Goal: Answer question/provide support: Share knowledge or assist other users

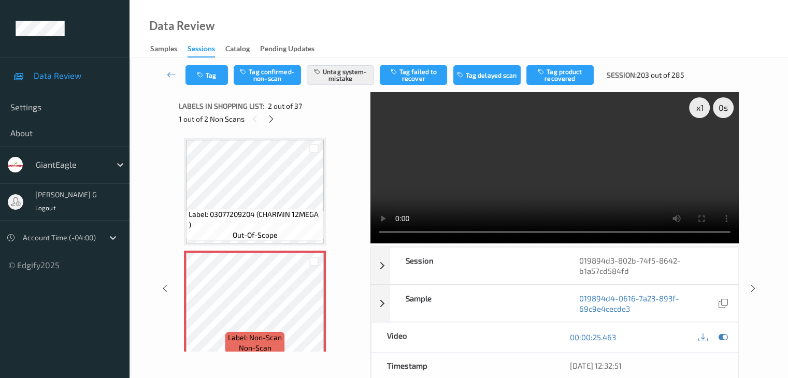
scroll to position [57, 0]
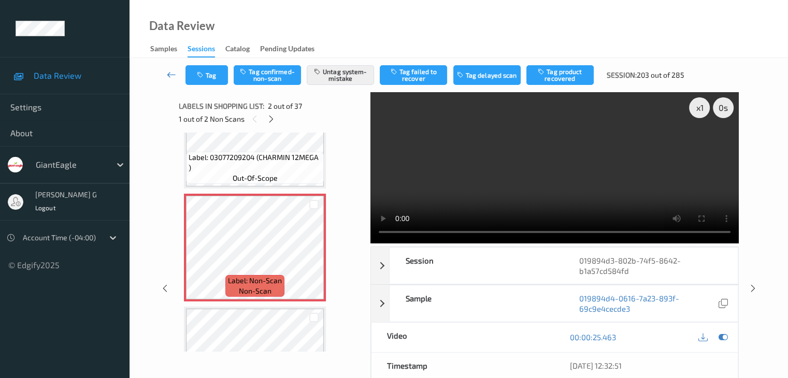
click at [166, 73] on link at bounding box center [171, 75] width 27 height 20
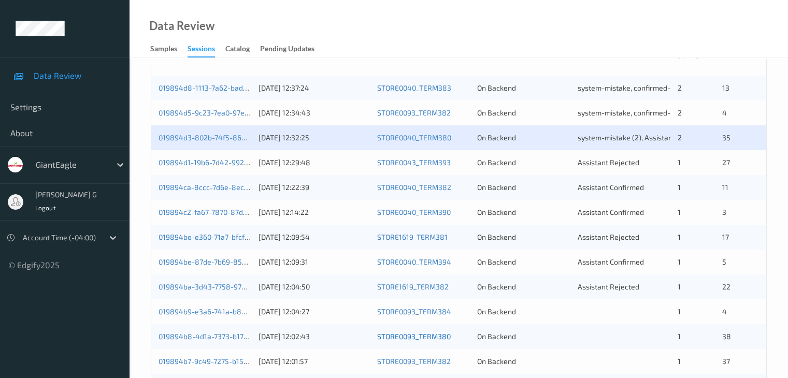
scroll to position [259, 0]
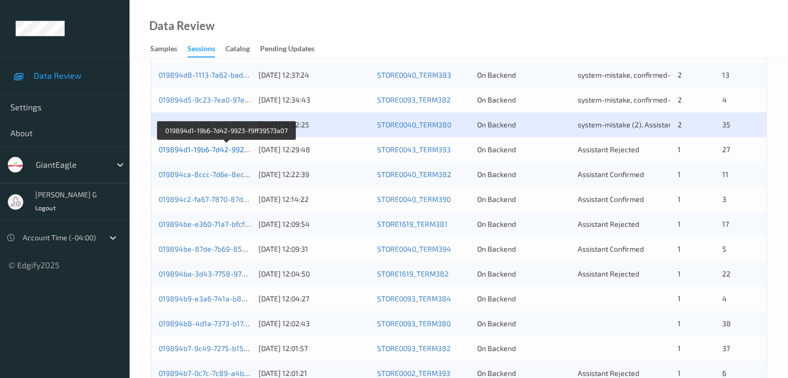
click at [204, 148] on link "019894d1-19b6-7d42-9923-f9ff39573a07" at bounding box center [226, 149] width 137 height 9
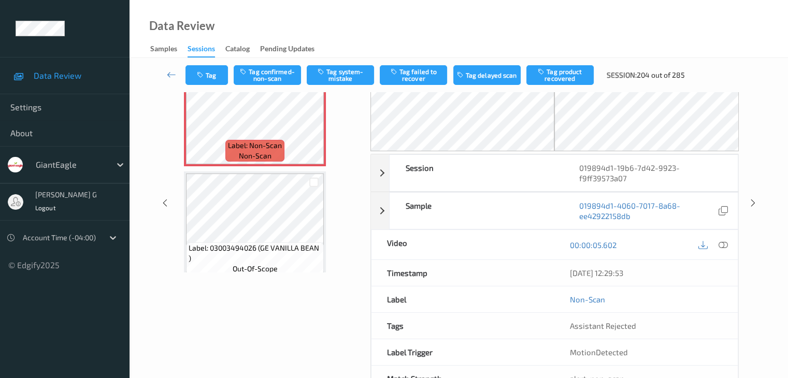
scroll to position [114, 0]
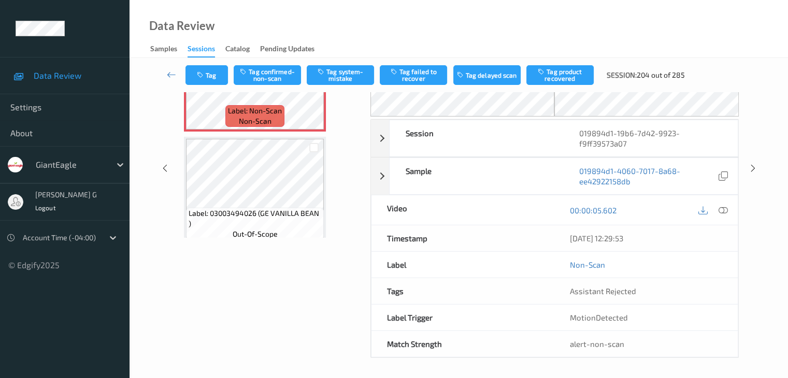
click at [402, 40] on div "Data Review Samples Sessions Catalog Pending Updates" at bounding box center [458, 29] width 658 height 58
click at [427, 29] on div "Data Review Samples Sessions Catalog Pending Updates" at bounding box center [458, 29] width 658 height 58
click at [384, 39] on div "Data Review Samples Sessions Catalog Pending Updates" at bounding box center [458, 29] width 658 height 58
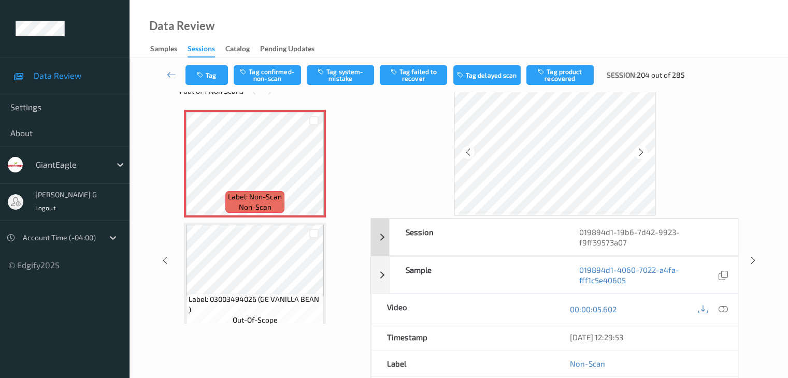
scroll to position [52, 0]
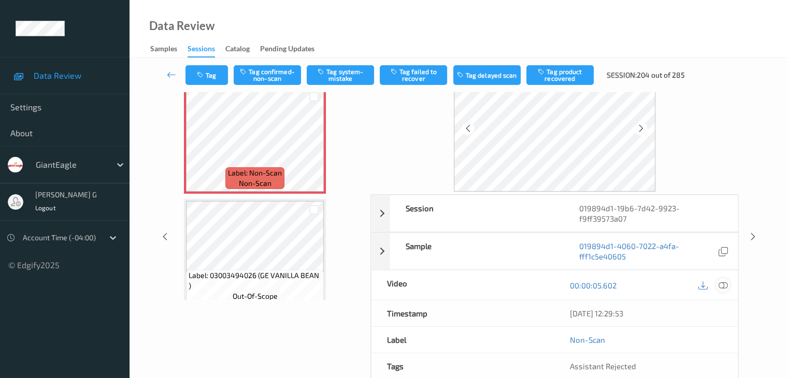
click at [726, 282] on icon at bounding box center [722, 285] width 9 height 9
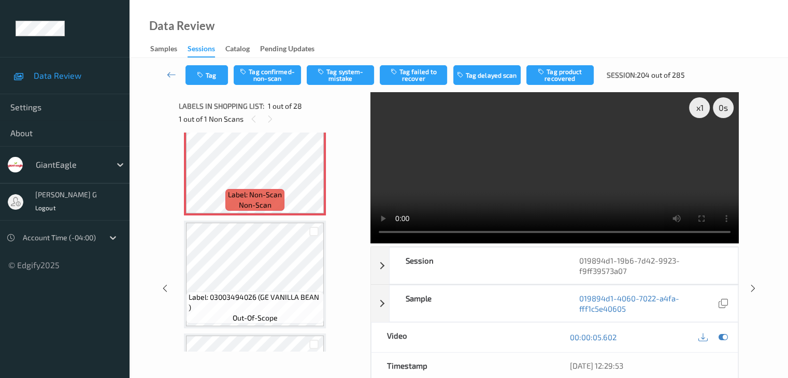
scroll to position [0, 0]
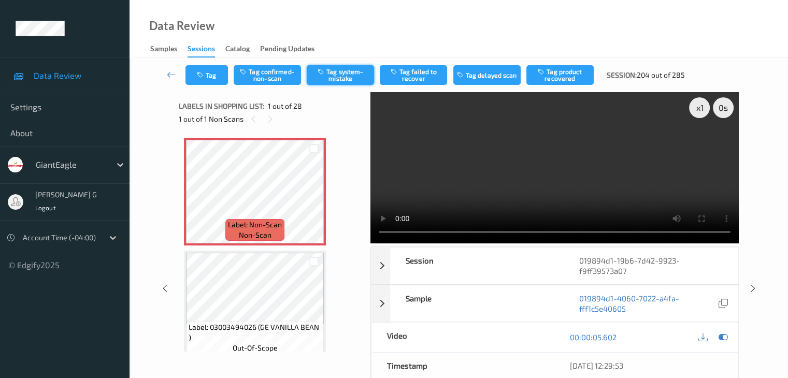
click at [341, 75] on button "Tag system-mistake" at bounding box center [340, 75] width 67 height 20
click at [174, 73] on icon at bounding box center [171, 74] width 9 height 10
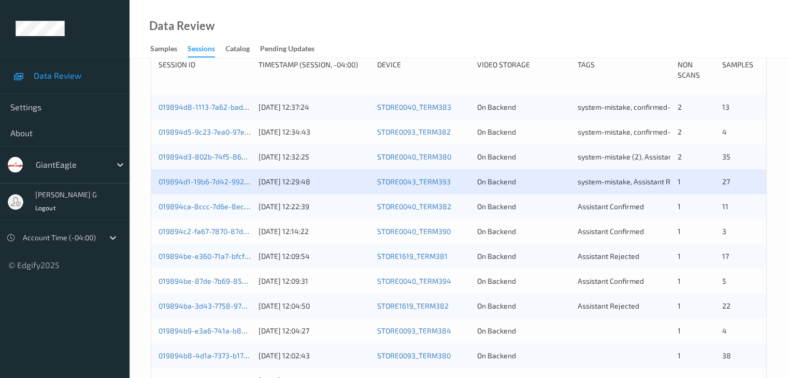
scroll to position [259, 0]
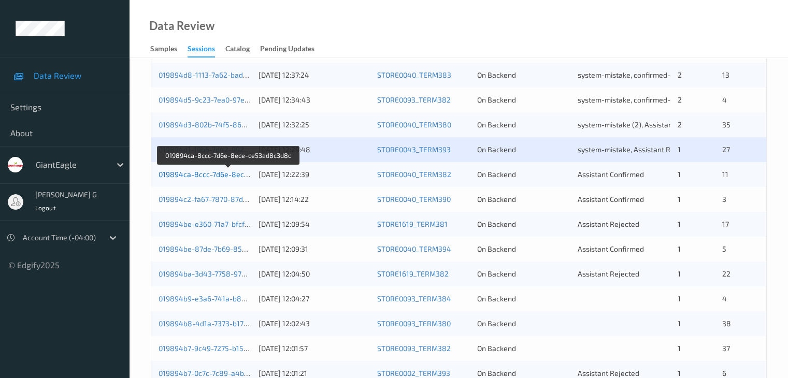
click at [200, 174] on link "019894ca-8ccc-7d6e-8ece-ce53ad8c3d8c" at bounding box center [229, 174] width 142 height 9
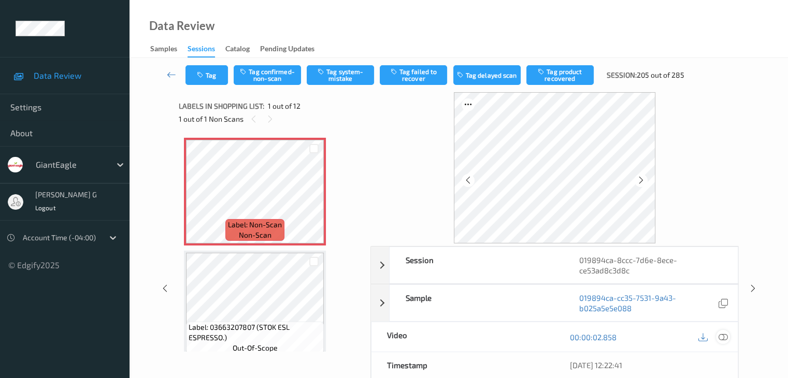
click at [725, 335] on icon at bounding box center [722, 337] width 9 height 9
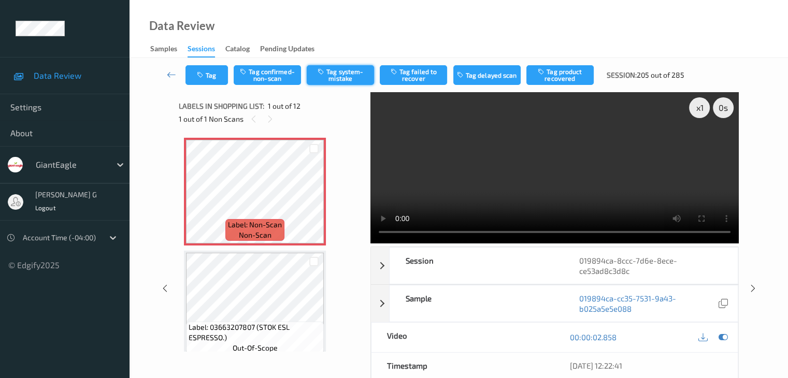
click at [342, 77] on button "Tag system-mistake" at bounding box center [340, 75] width 67 height 20
click at [170, 77] on icon at bounding box center [171, 74] width 9 height 10
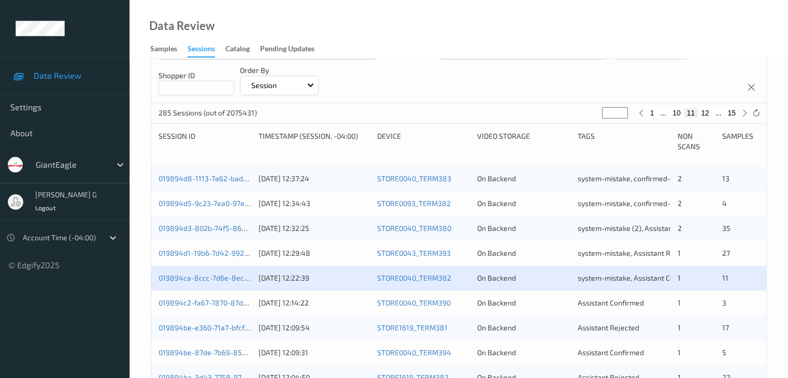
scroll to position [207, 0]
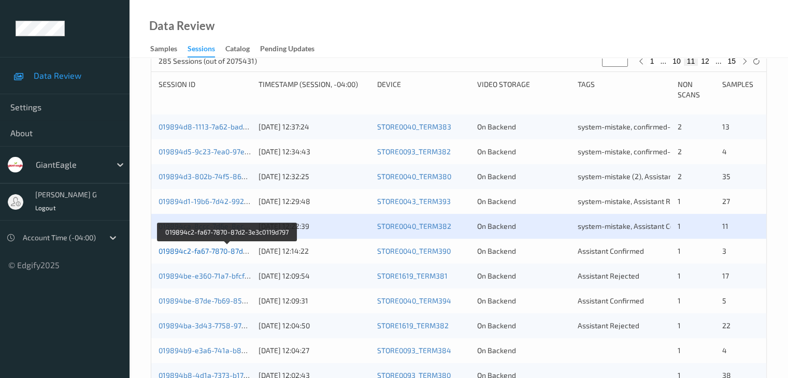
click at [209, 251] on link "019894c2-fa67-7870-87d2-3e3c0119d797" at bounding box center [227, 251] width 138 height 9
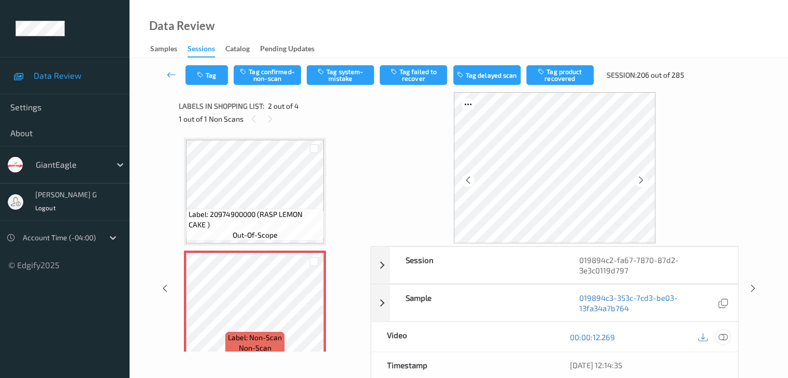
click at [726, 337] on icon at bounding box center [722, 337] width 9 height 9
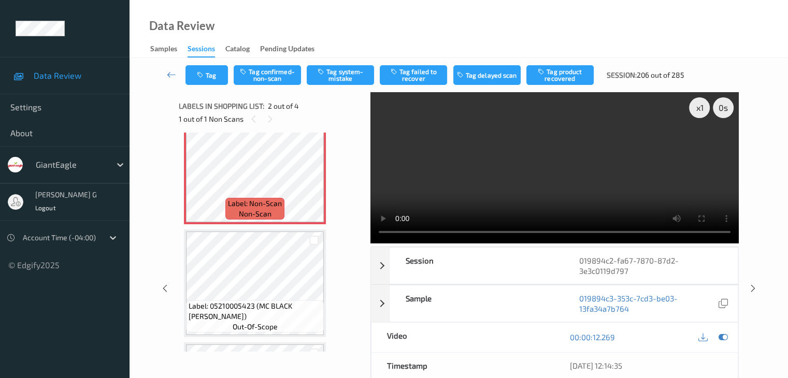
scroll to position [186, 0]
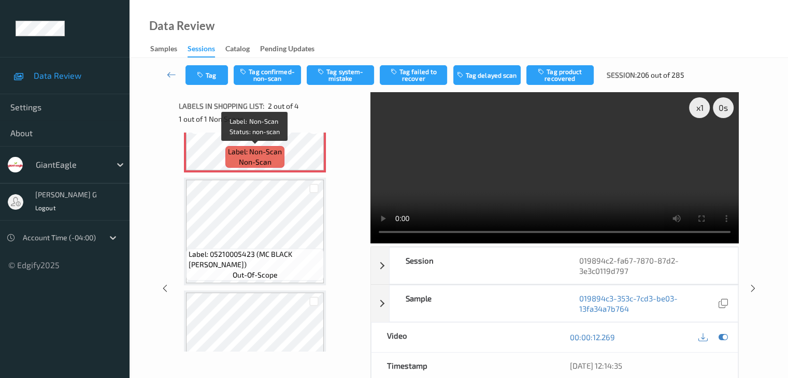
click at [267, 148] on span "Label: Non-Scan" at bounding box center [255, 152] width 54 height 10
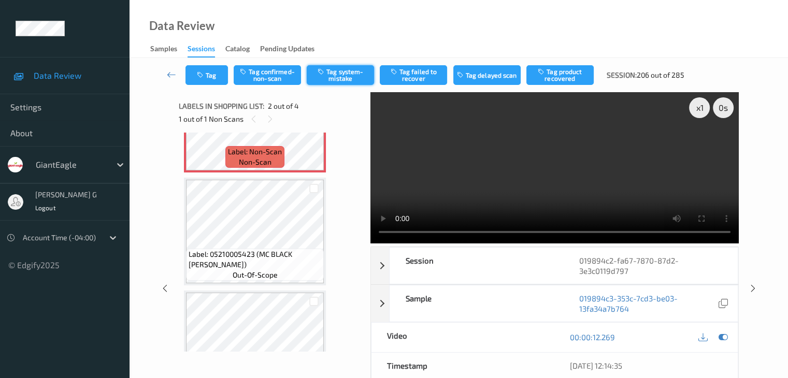
click at [334, 73] on button "Tag system-mistake" at bounding box center [340, 75] width 67 height 20
click at [169, 75] on icon at bounding box center [171, 74] width 9 height 10
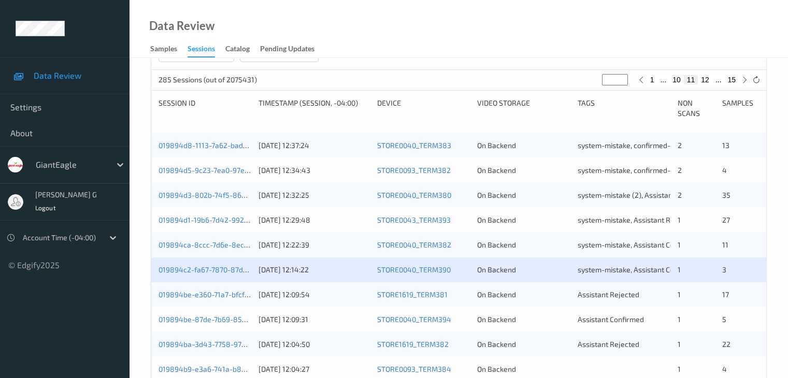
scroll to position [207, 0]
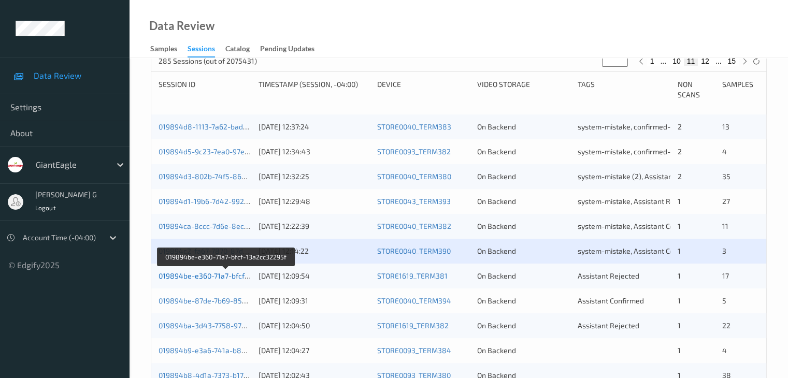
click at [208, 276] on link "019894be-e360-71a7-bfcf-13a2cc32295f" at bounding box center [225, 275] width 135 height 9
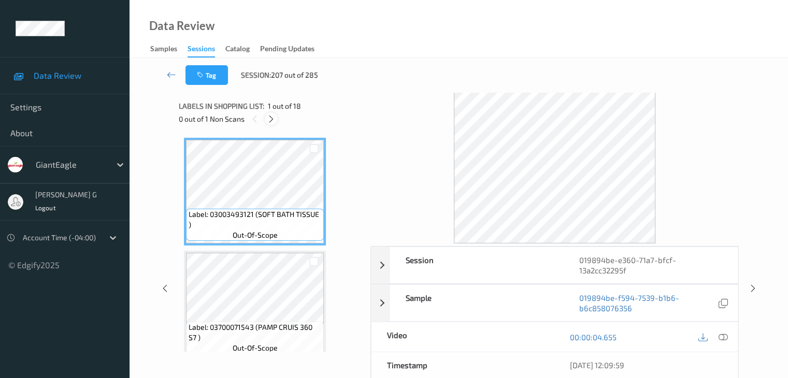
click at [271, 116] on icon at bounding box center [271, 118] width 9 height 9
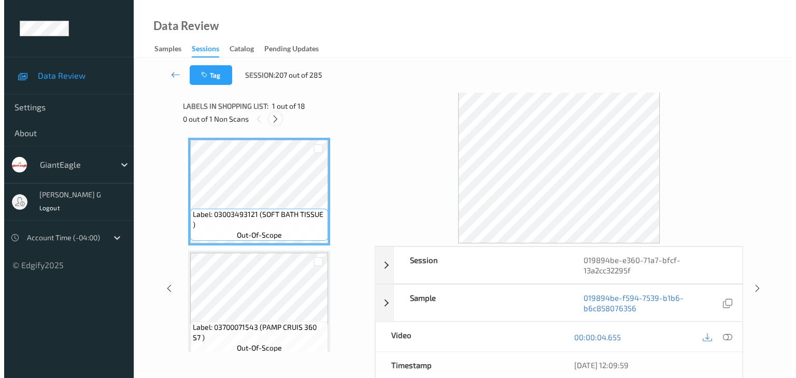
scroll to position [118, 0]
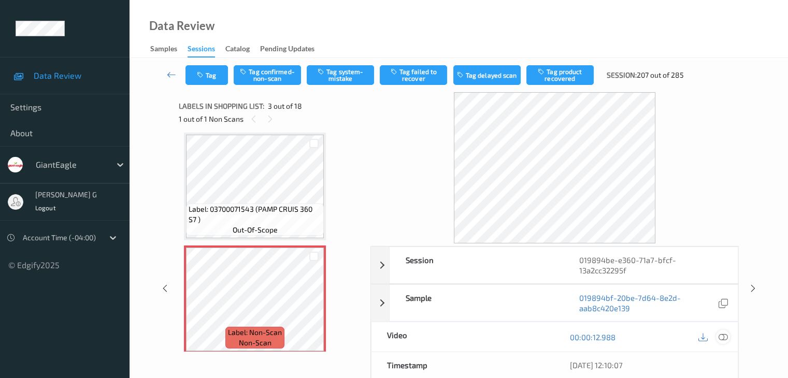
click at [722, 333] on icon at bounding box center [722, 337] width 9 height 9
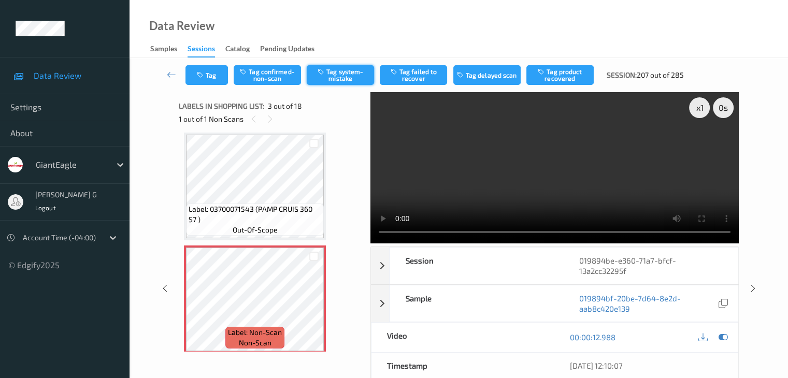
click at [343, 76] on button "Tag system-mistake" at bounding box center [340, 75] width 67 height 20
click at [211, 70] on button "Tag" at bounding box center [206, 75] width 42 height 20
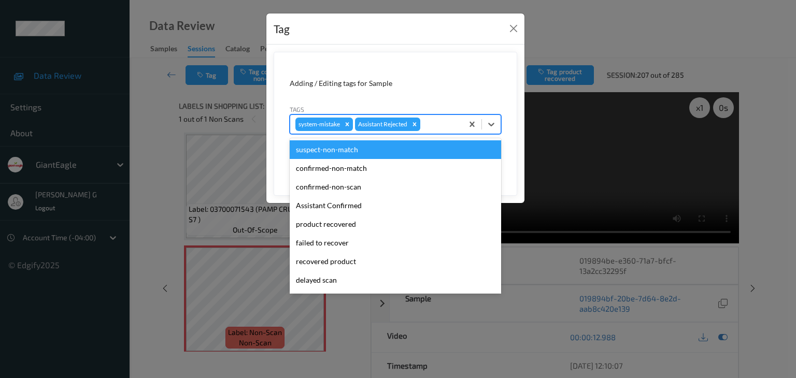
click at [439, 124] on div at bounding box center [439, 124] width 35 height 12
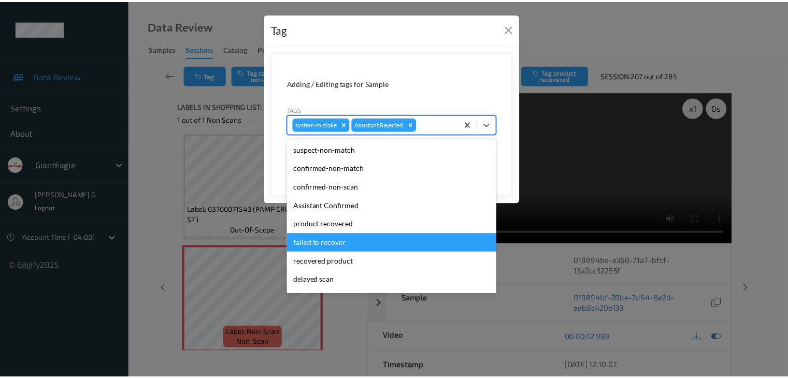
scroll to position [73, 0]
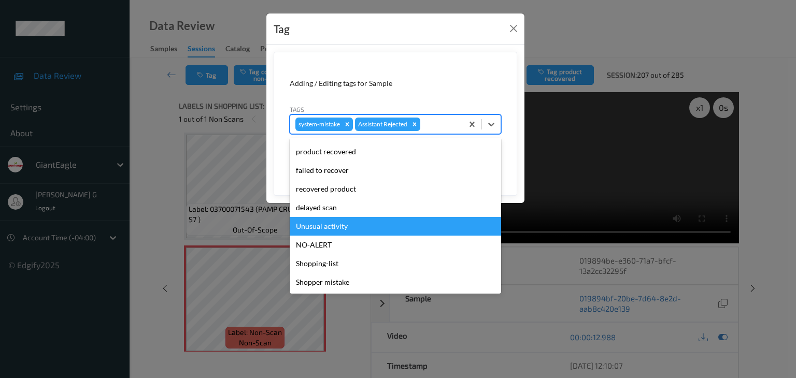
click at [327, 224] on div "Unusual activity" at bounding box center [395, 226] width 211 height 19
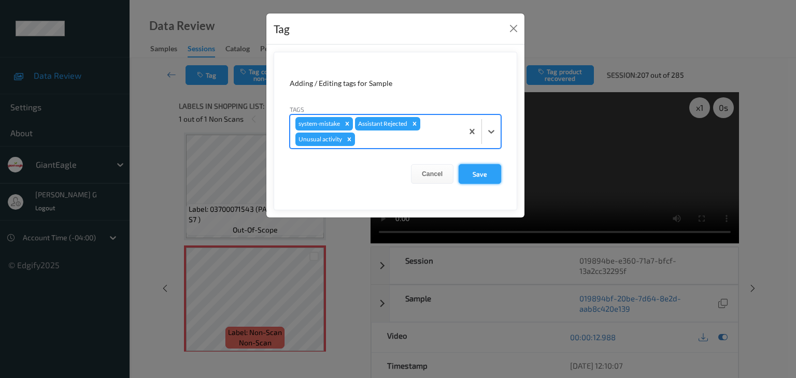
click at [487, 176] on button "Save" at bounding box center [479, 174] width 42 height 20
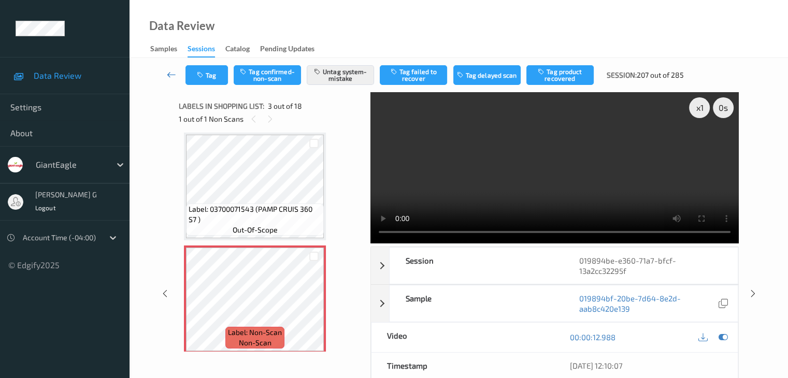
click at [170, 75] on icon at bounding box center [171, 74] width 9 height 10
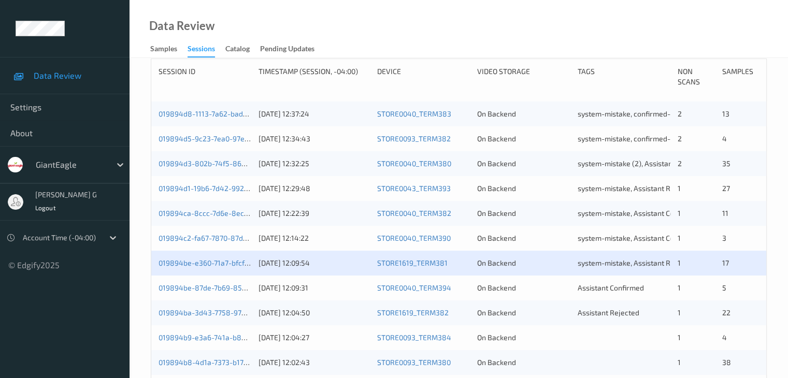
scroll to position [259, 0]
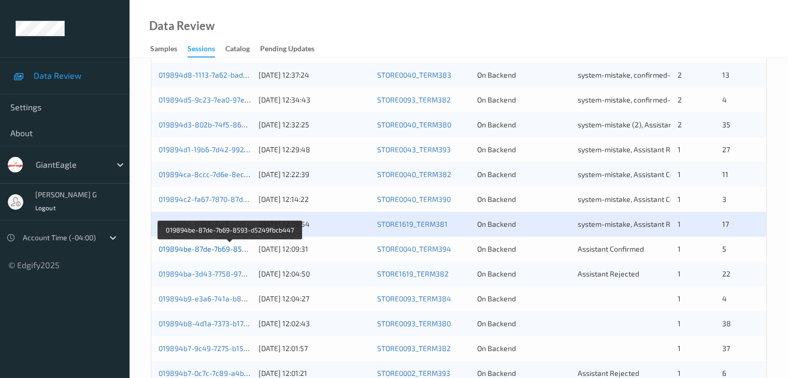
click at [205, 249] on link "019894be-87de-7b69-8593-d5249fbcb447" at bounding box center [229, 248] width 143 height 9
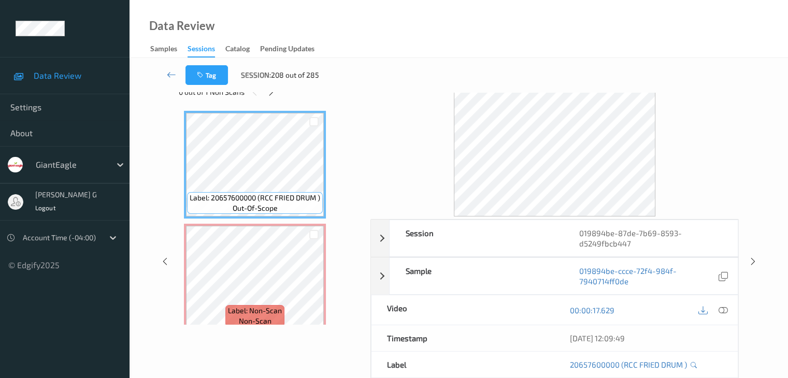
scroll to position [23, 0]
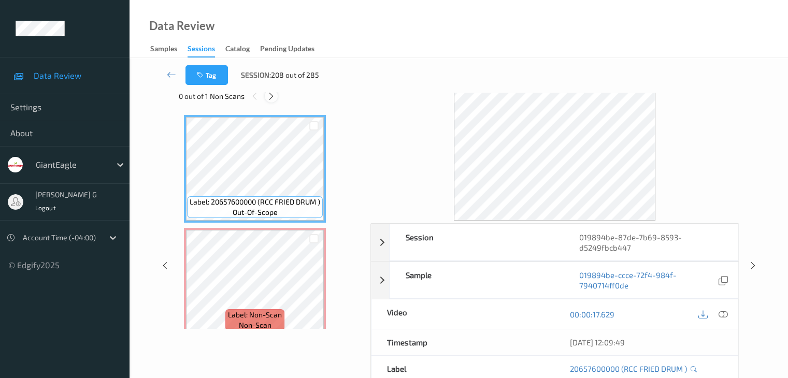
click at [275, 95] on icon at bounding box center [271, 96] width 9 height 9
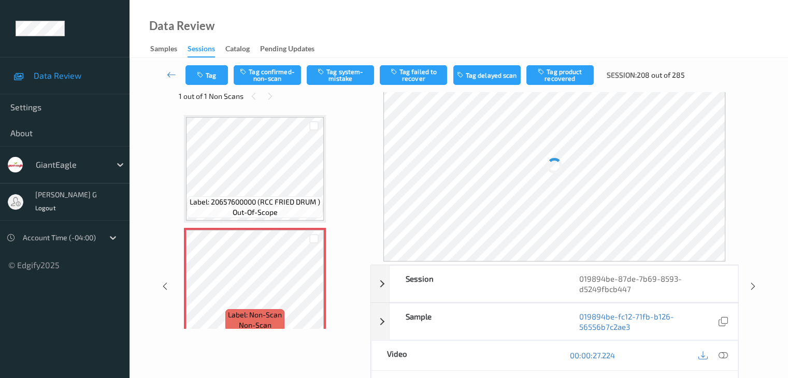
scroll to position [5, 0]
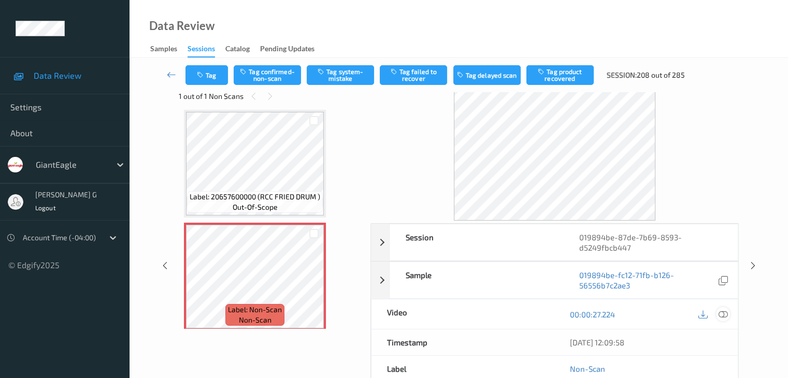
click at [725, 312] on icon at bounding box center [722, 314] width 9 height 9
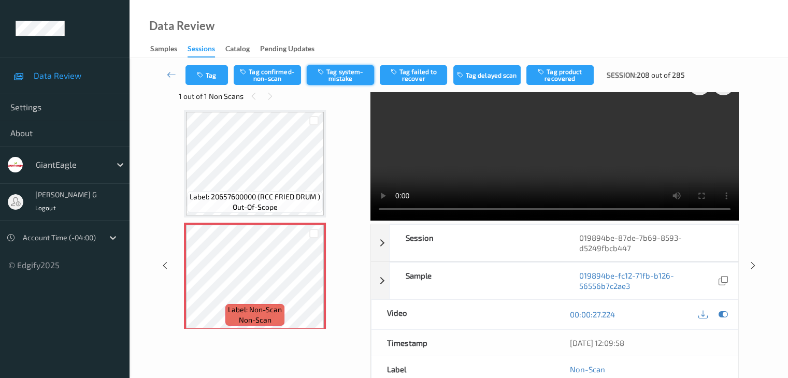
click at [345, 73] on button "Tag system-mistake" at bounding box center [340, 75] width 67 height 20
click at [168, 77] on icon at bounding box center [171, 74] width 9 height 10
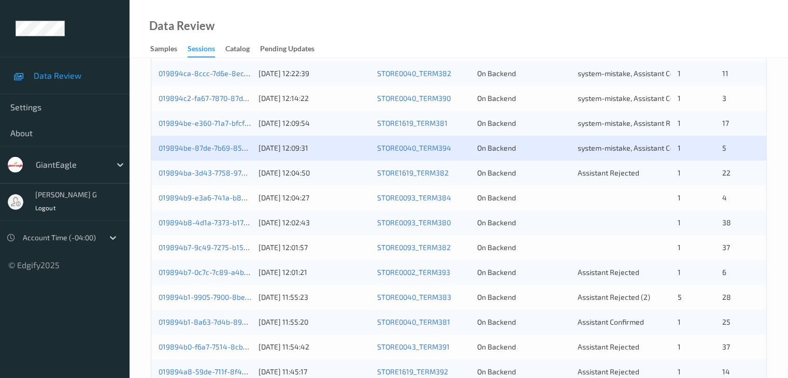
scroll to position [363, 0]
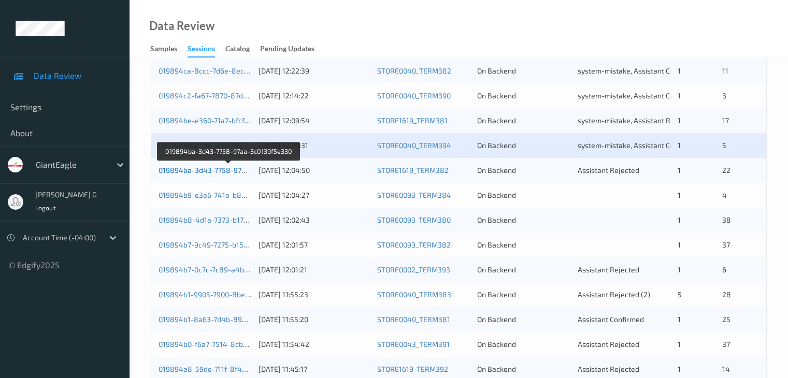
click at [190, 170] on link "019894ba-3d43-7758-97aa-3c0139f5e330" at bounding box center [228, 170] width 141 height 9
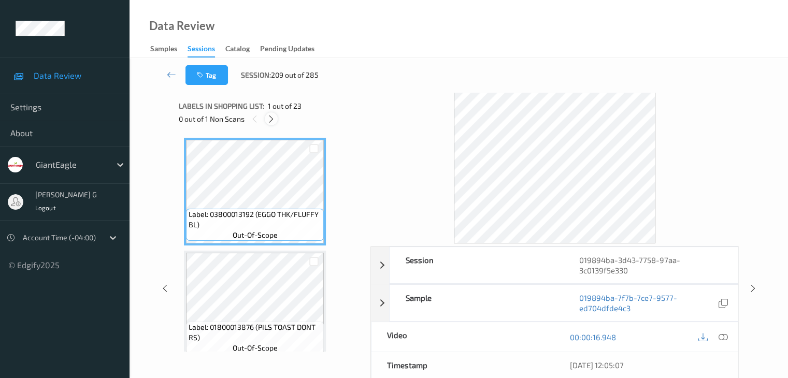
click at [273, 118] on icon at bounding box center [271, 118] width 9 height 9
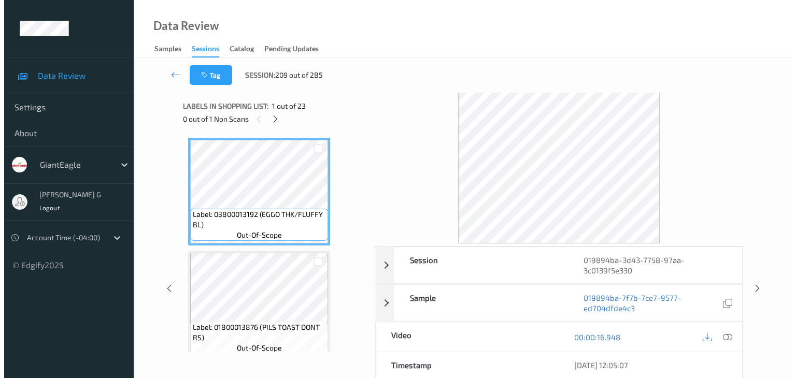
scroll to position [344, 0]
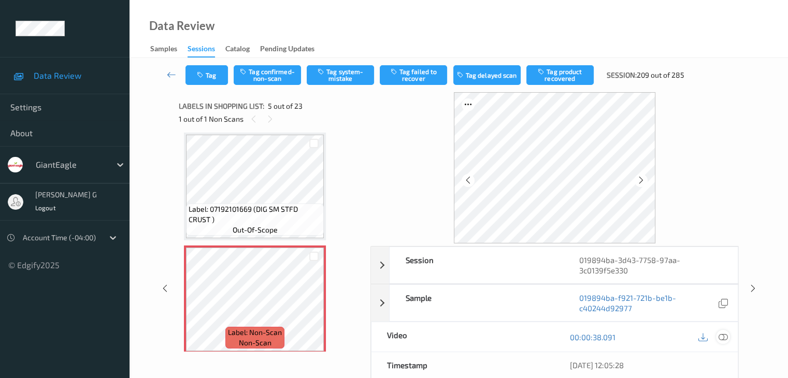
click at [721, 336] on icon at bounding box center [722, 337] width 9 height 9
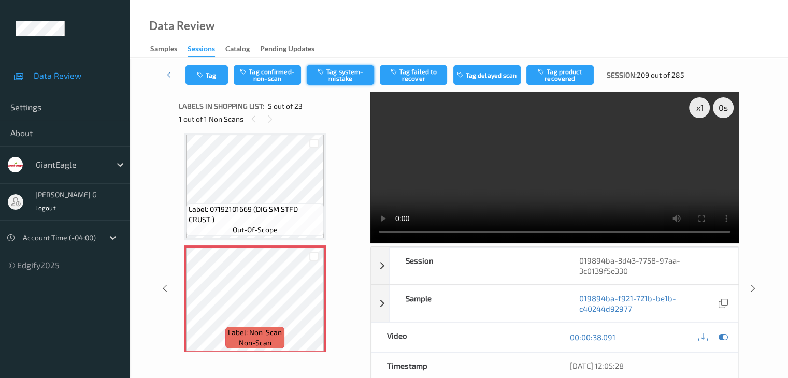
click at [342, 76] on button "Tag system-mistake" at bounding box center [340, 75] width 67 height 20
click at [209, 69] on button "Tag" at bounding box center [206, 75] width 42 height 20
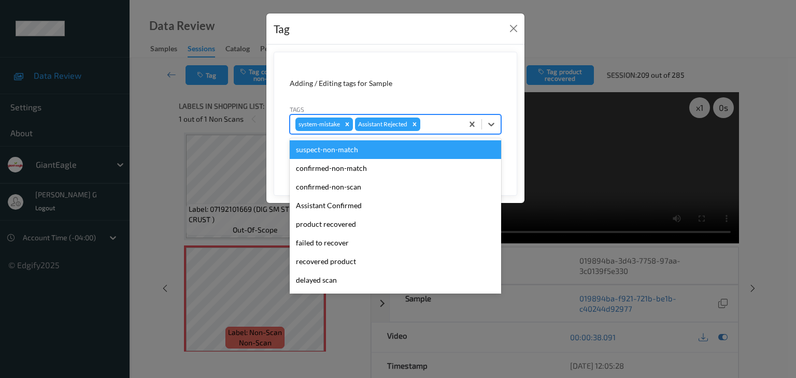
click at [440, 123] on div at bounding box center [439, 124] width 35 height 12
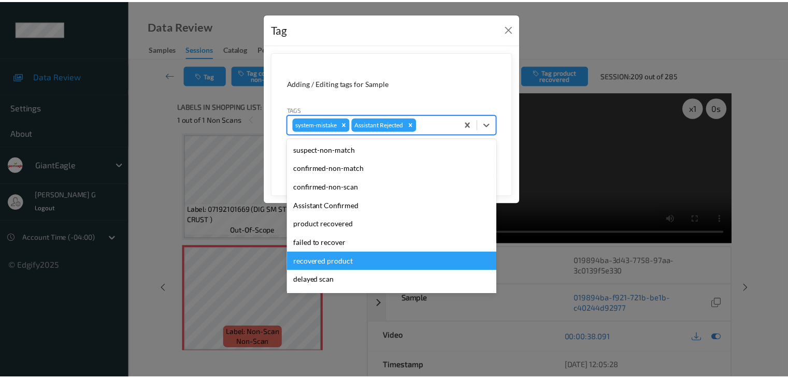
scroll to position [52, 0]
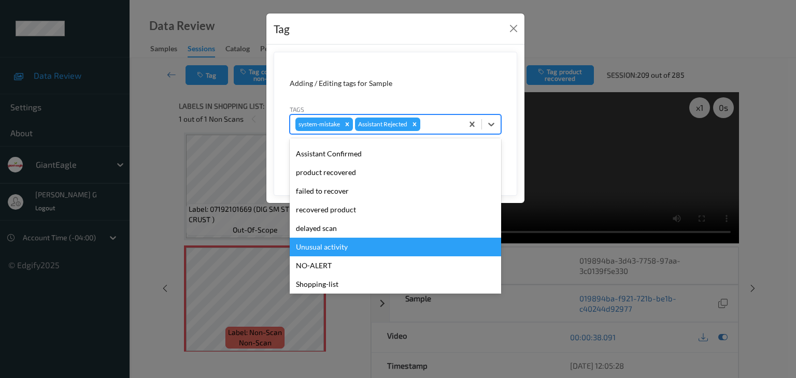
click at [324, 247] on div "Unusual activity" at bounding box center [395, 247] width 211 height 19
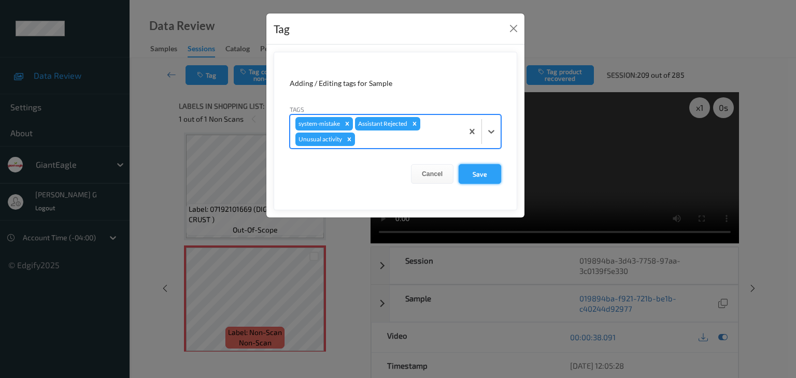
click at [481, 170] on button "Save" at bounding box center [479, 174] width 42 height 20
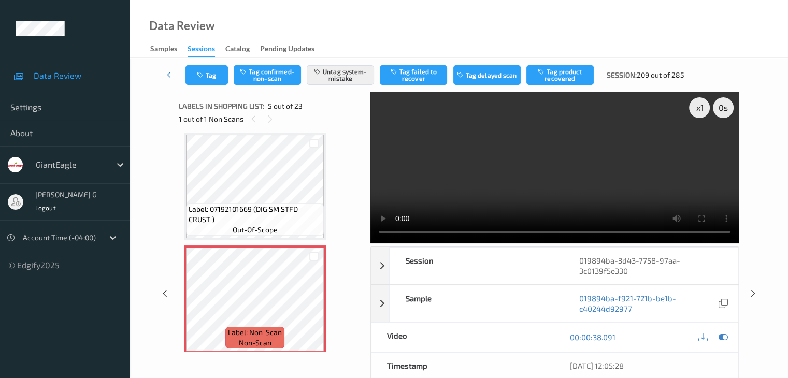
click at [174, 72] on icon at bounding box center [171, 74] width 9 height 10
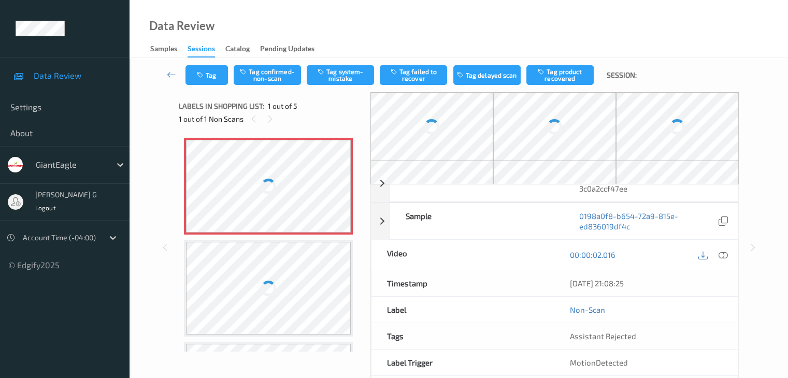
click at [297, 204] on div at bounding box center [268, 186] width 165 height 93
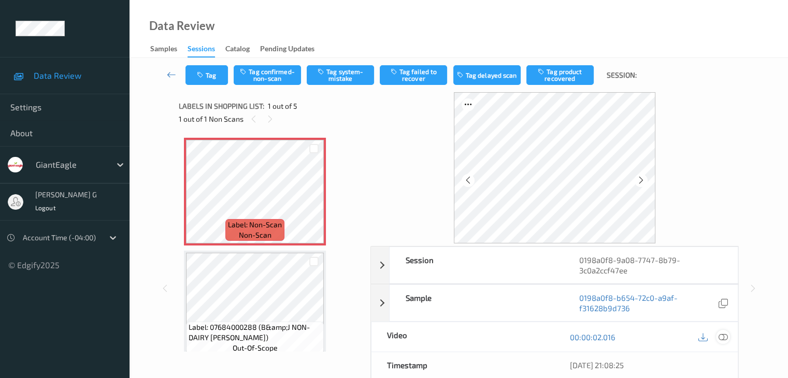
click at [725, 336] on icon at bounding box center [722, 337] width 9 height 9
click at [722, 336] on icon at bounding box center [722, 337] width 9 height 9
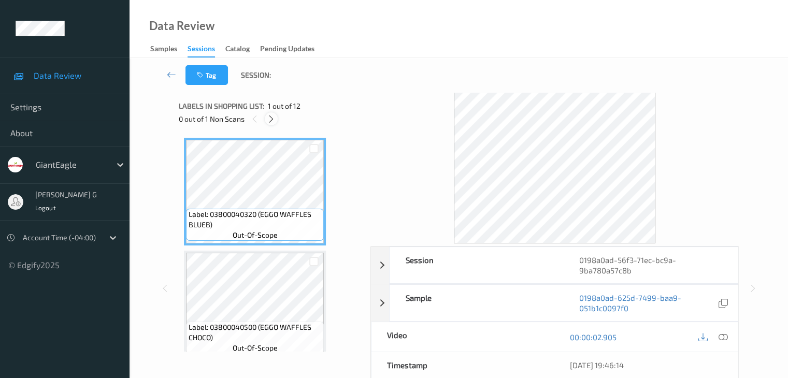
click at [272, 120] on icon at bounding box center [271, 118] width 9 height 9
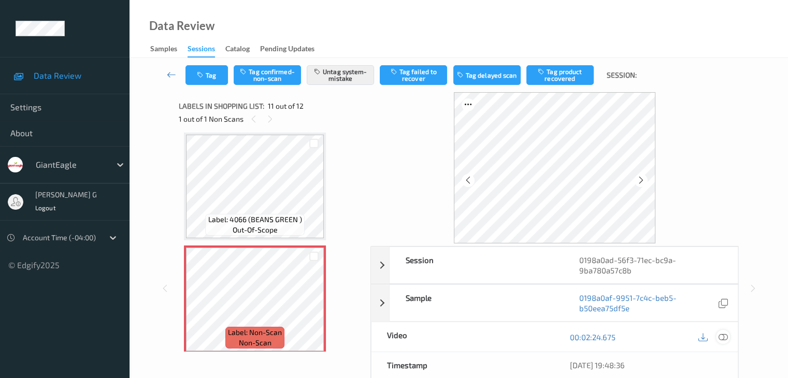
click at [724, 336] on icon at bounding box center [722, 337] width 9 height 9
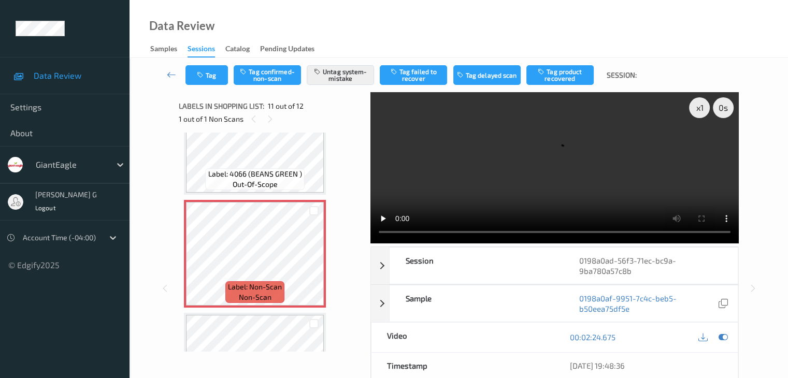
scroll to position [1089, 0]
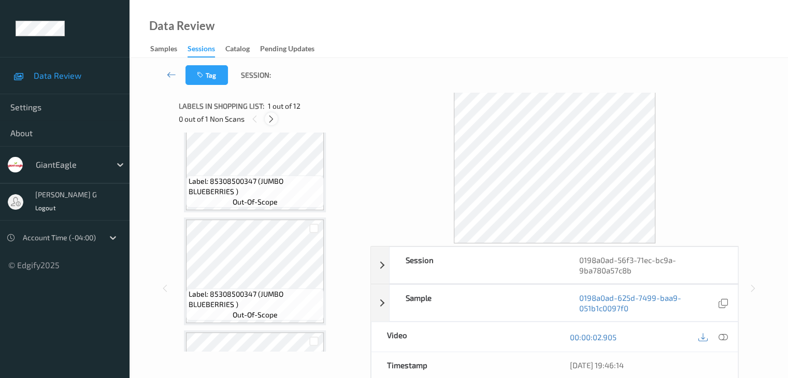
click at [275, 119] on icon at bounding box center [271, 118] width 9 height 9
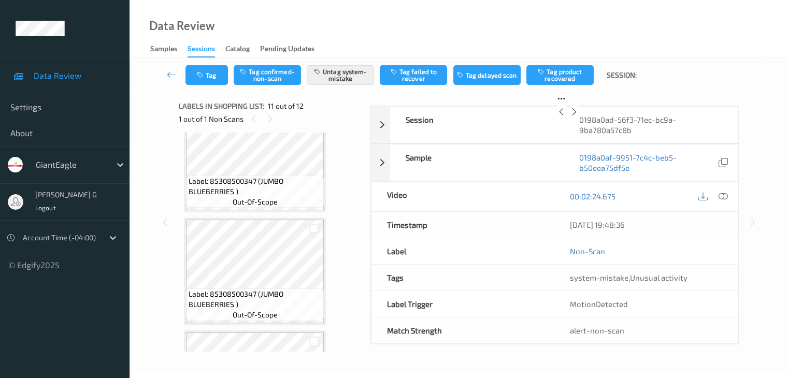
scroll to position [1021, 0]
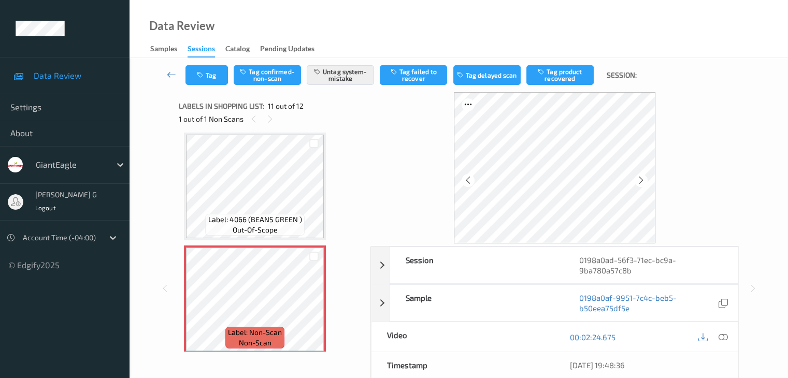
click at [167, 71] on icon at bounding box center [171, 74] width 9 height 10
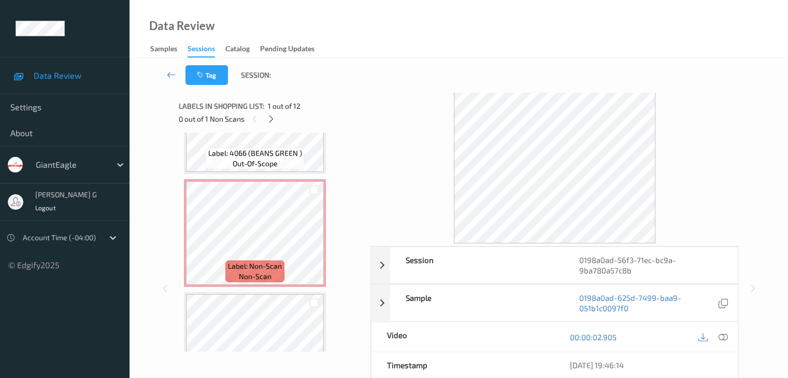
scroll to position [1141, 0]
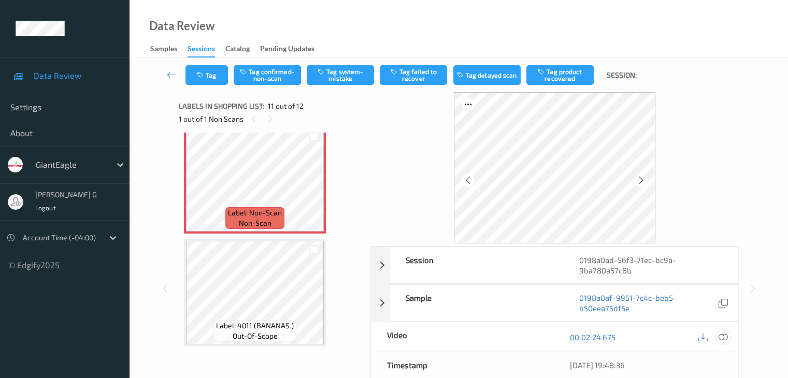
click at [720, 336] on icon at bounding box center [722, 337] width 9 height 9
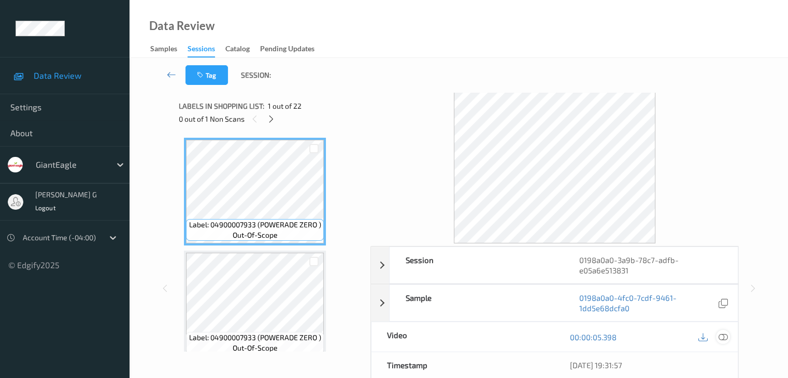
click at [725, 334] on icon at bounding box center [722, 337] width 9 height 9
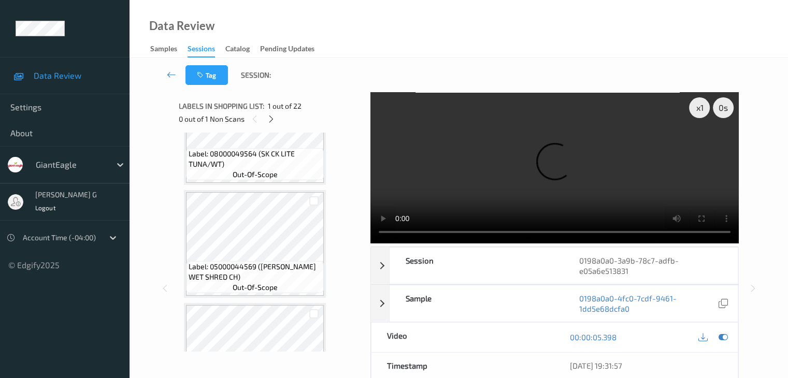
scroll to position [880, 0]
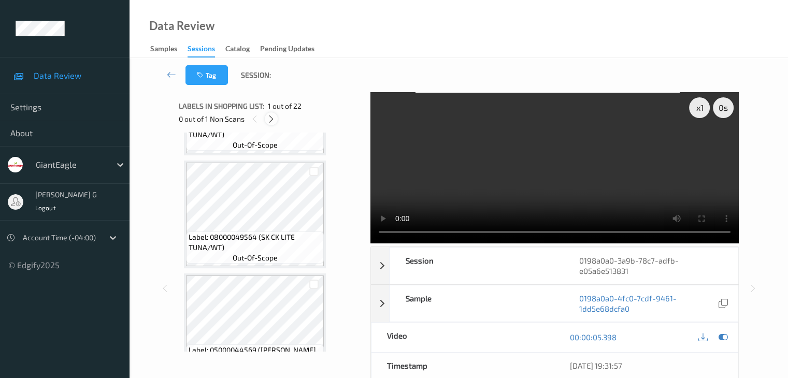
click at [271, 119] on icon at bounding box center [271, 118] width 9 height 9
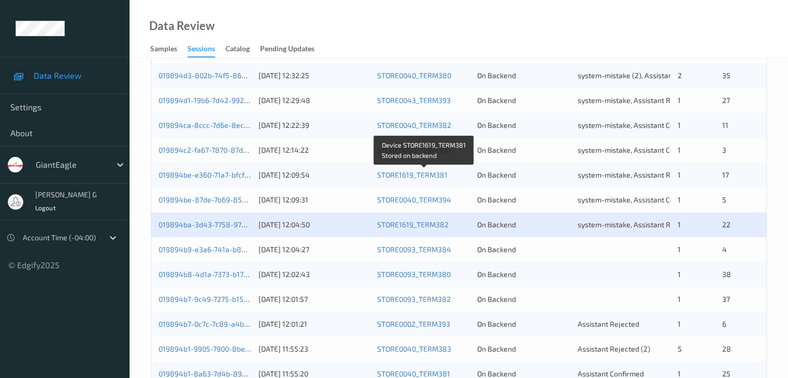
scroll to position [311, 0]
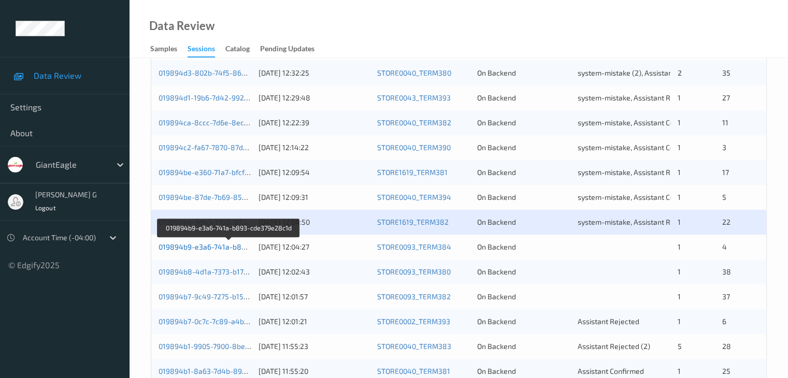
click at [212, 247] on link "019894b9-e3a6-741a-b893-cde379e28c1d" at bounding box center [229, 246] width 142 height 9
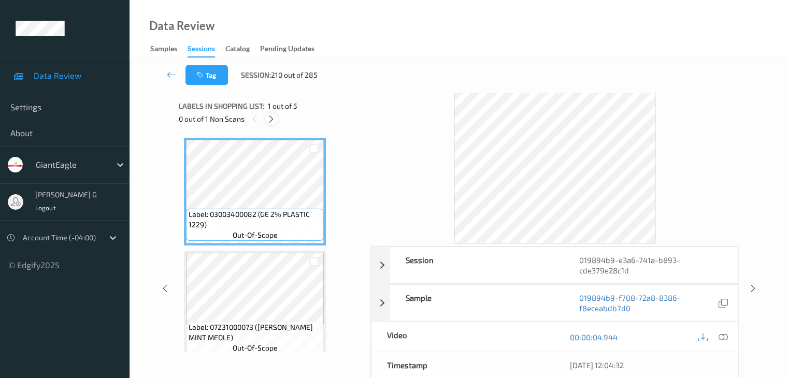
click at [271, 119] on icon at bounding box center [271, 118] width 9 height 9
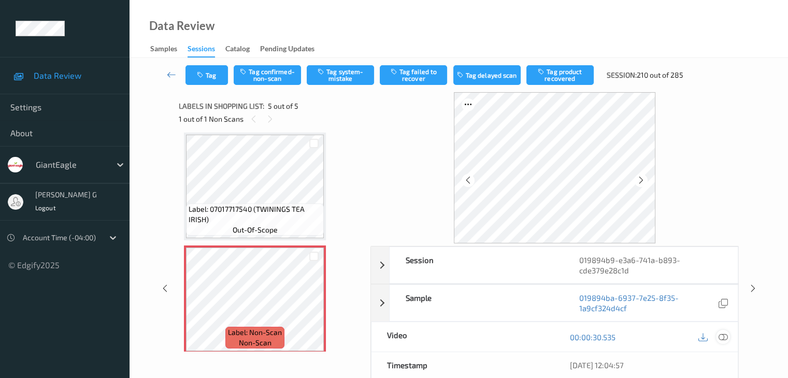
click at [724, 334] on icon at bounding box center [722, 337] width 9 height 9
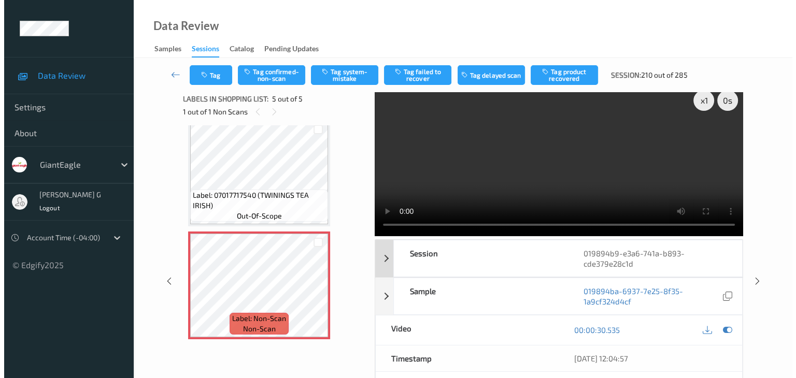
scroll to position [0, 0]
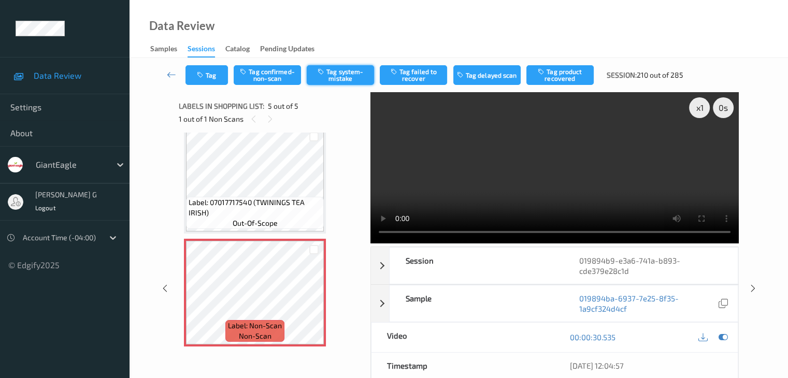
click at [340, 77] on button "Tag system-mistake" at bounding box center [340, 75] width 67 height 20
click at [215, 73] on button "Tag" at bounding box center [206, 75] width 42 height 20
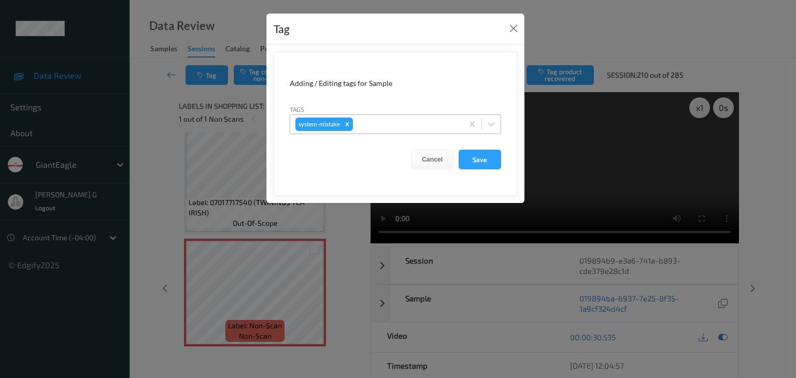
click at [385, 124] on div at bounding box center [406, 124] width 103 height 12
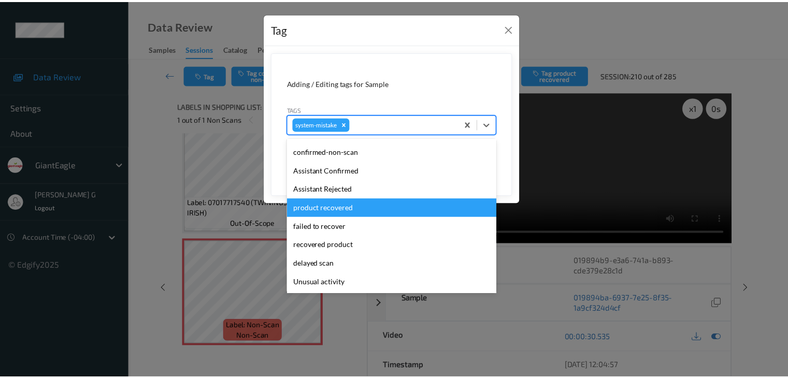
scroll to position [52, 0]
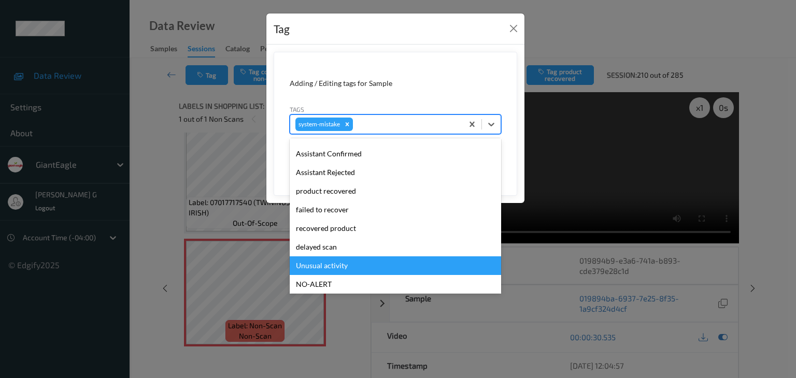
click at [340, 268] on div "Unusual activity" at bounding box center [395, 265] width 211 height 19
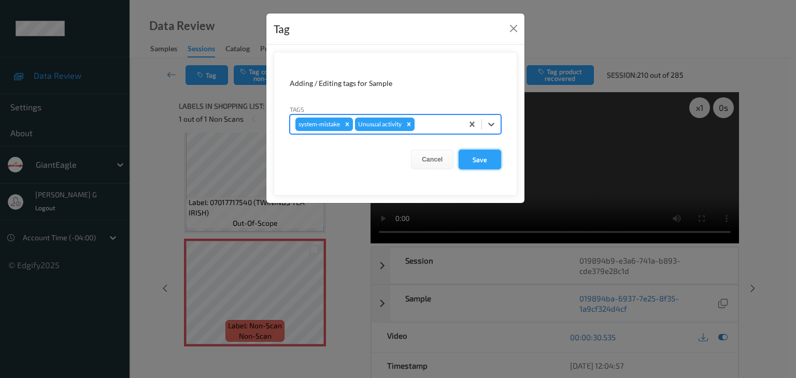
click at [489, 161] on button "Save" at bounding box center [479, 160] width 42 height 20
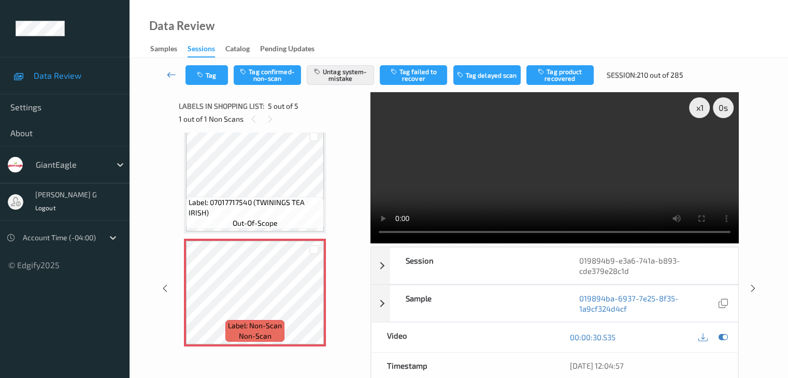
click at [168, 74] on icon at bounding box center [171, 74] width 9 height 10
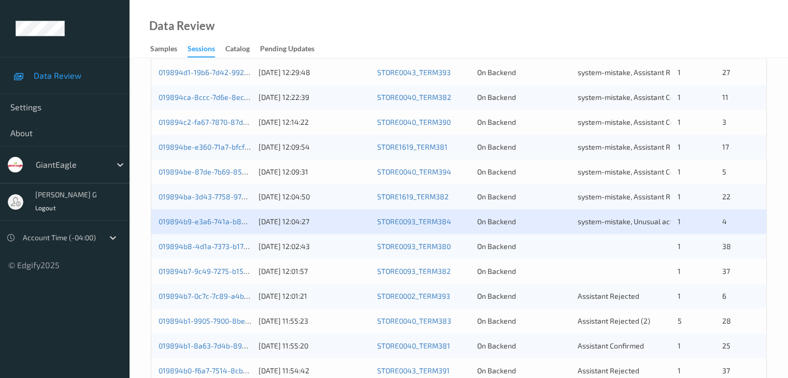
scroll to position [363, 0]
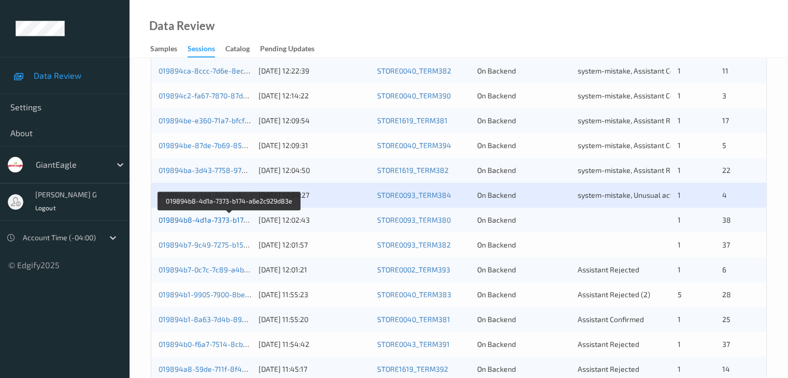
click at [187, 221] on link "019894b8-4d1a-7373-b174-a6e2c929d83e" at bounding box center [229, 219] width 142 height 9
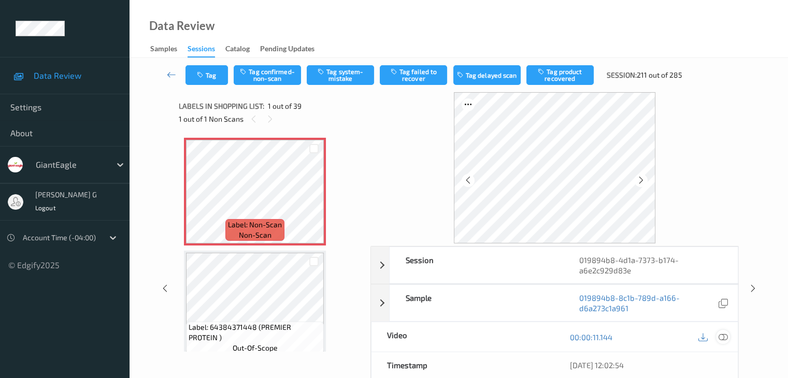
click at [727, 336] on icon at bounding box center [722, 337] width 9 height 9
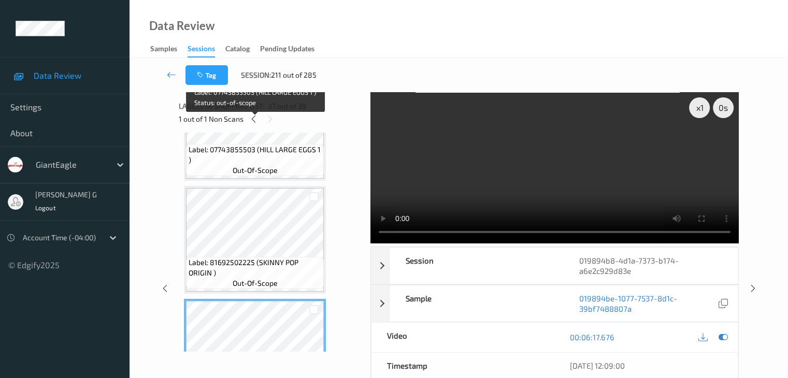
scroll to position [3879, 0]
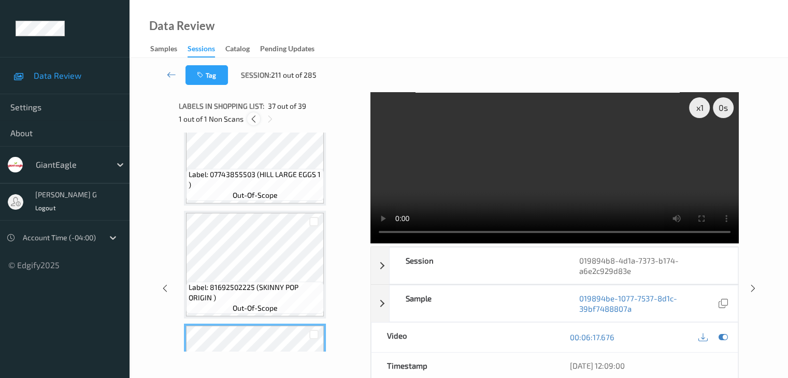
click at [253, 119] on icon at bounding box center [253, 118] width 9 height 9
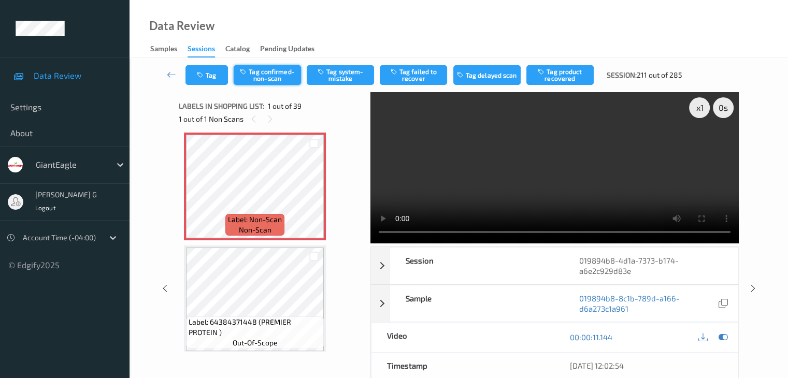
click at [274, 76] on button "Tag confirmed-non-scan" at bounding box center [267, 75] width 67 height 20
click at [567, 80] on button "Tag product recovered" at bounding box center [559, 75] width 67 height 20
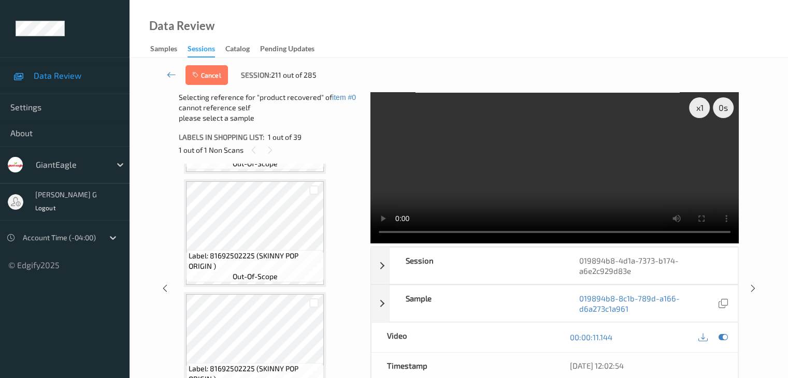
scroll to position [3993, 0]
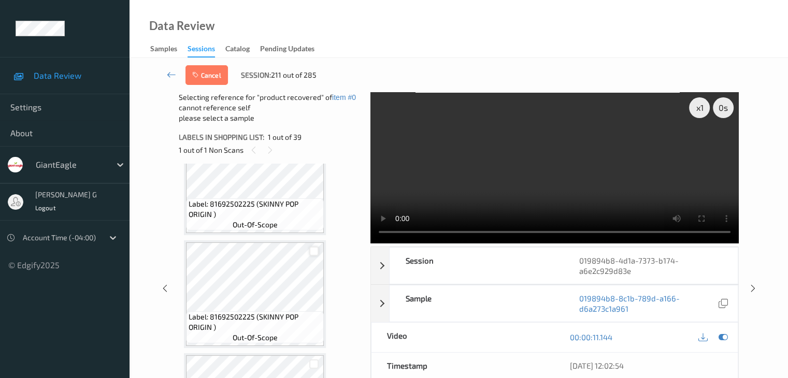
click at [314, 251] on div at bounding box center [314, 252] width 10 height 10
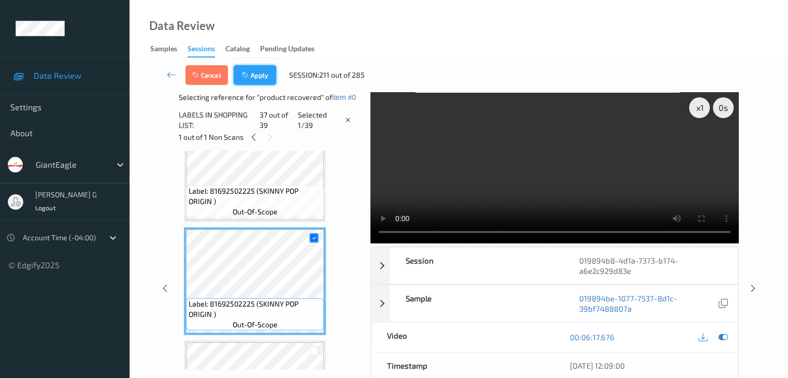
click at [255, 74] on button "Apply" at bounding box center [255, 75] width 42 height 20
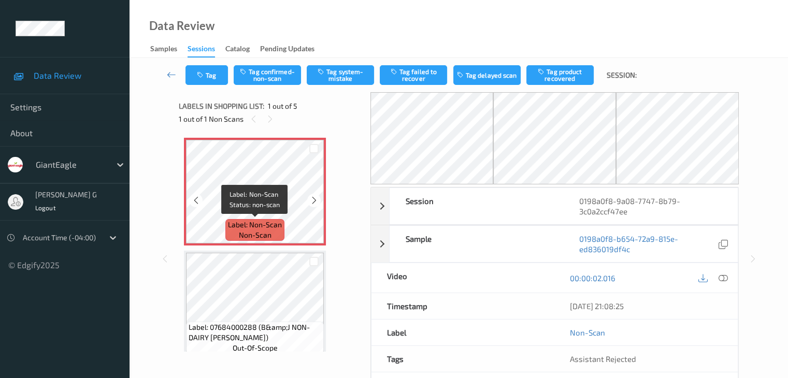
click at [270, 225] on span "Label: Non-Scan" at bounding box center [255, 225] width 54 height 10
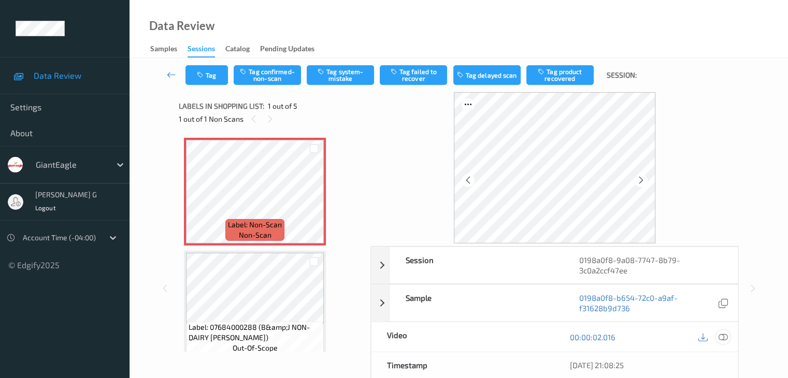
click at [725, 337] on icon at bounding box center [722, 337] width 9 height 9
click at [723, 336] on icon at bounding box center [722, 337] width 9 height 9
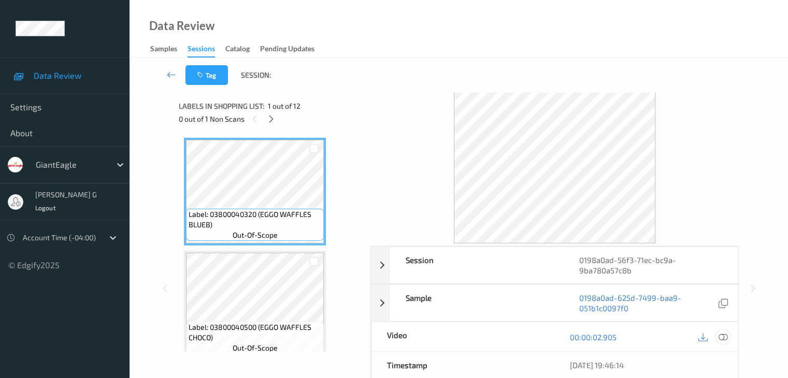
click at [721, 336] on icon at bounding box center [722, 337] width 9 height 9
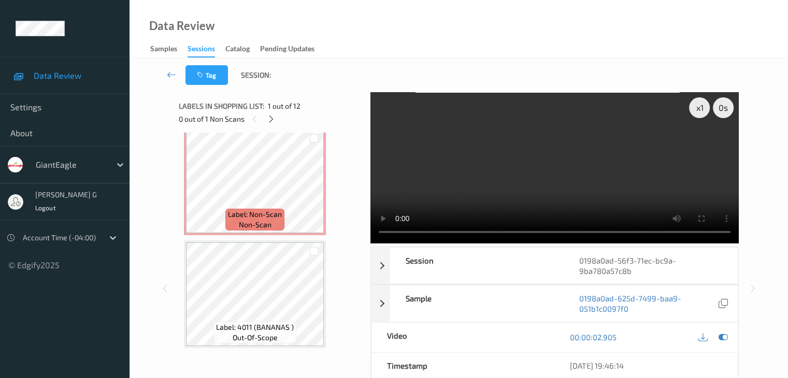
scroll to position [1141, 0]
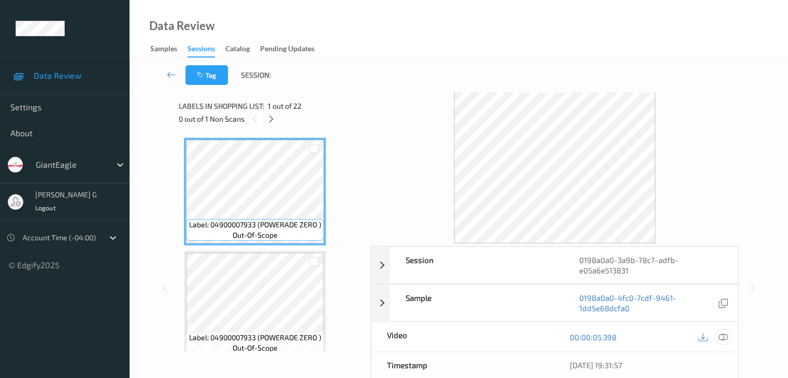
click at [723, 336] on icon at bounding box center [722, 337] width 9 height 9
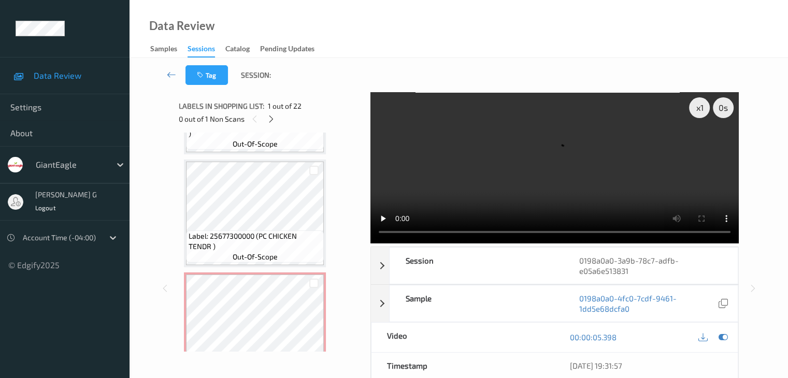
scroll to position [2270, 0]
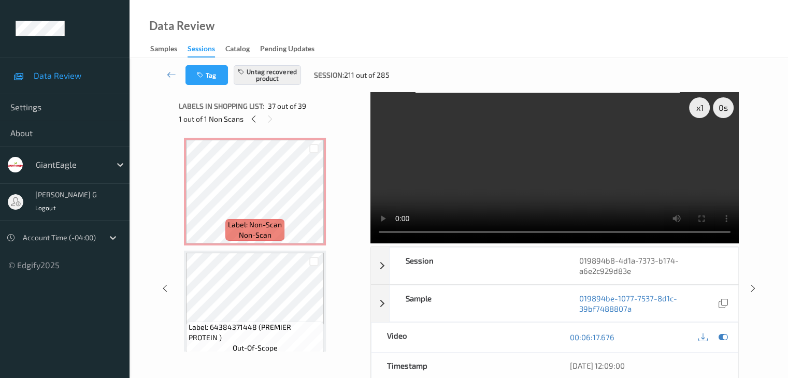
scroll to position [3993, 0]
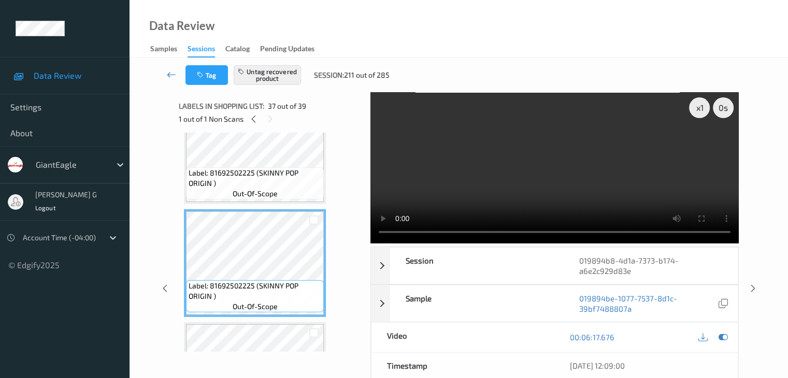
click at [169, 74] on icon at bounding box center [171, 74] width 9 height 10
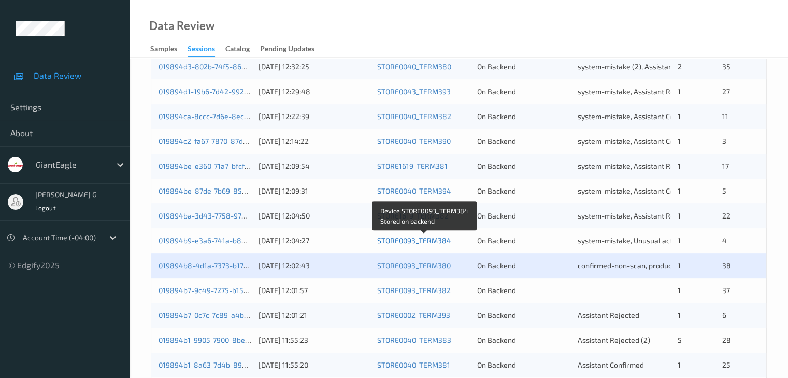
scroll to position [363, 0]
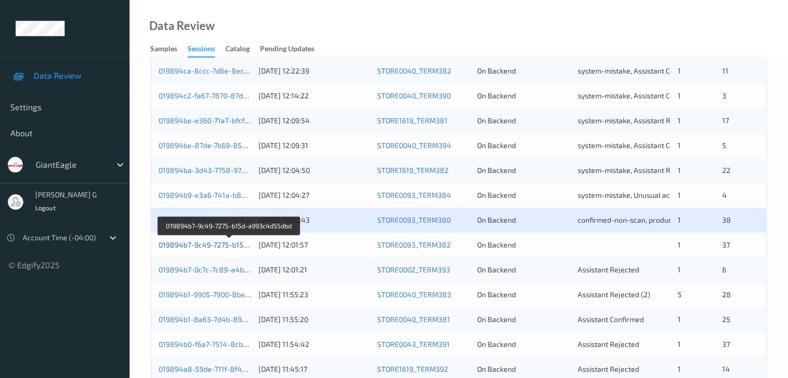
click at [211, 244] on link "019894b7-9c49-7275-b15d-a993c4d55dbd" at bounding box center [229, 244] width 142 height 9
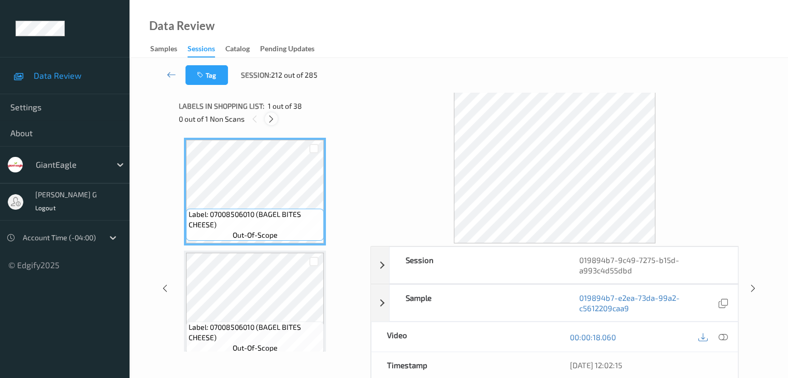
click at [272, 117] on icon at bounding box center [271, 118] width 9 height 9
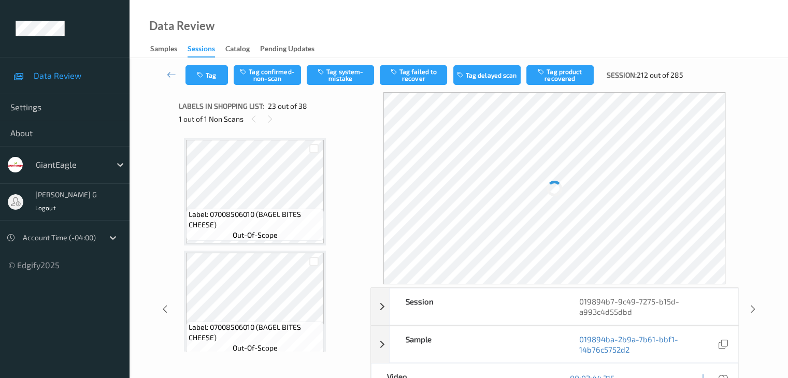
scroll to position [2376, 0]
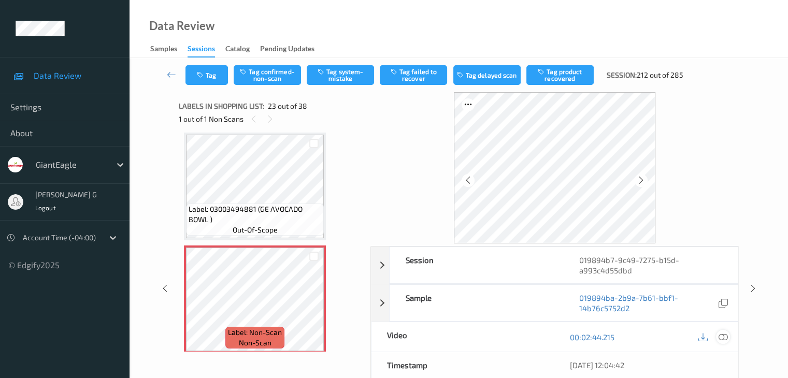
click at [726, 336] on icon at bounding box center [722, 337] width 9 height 9
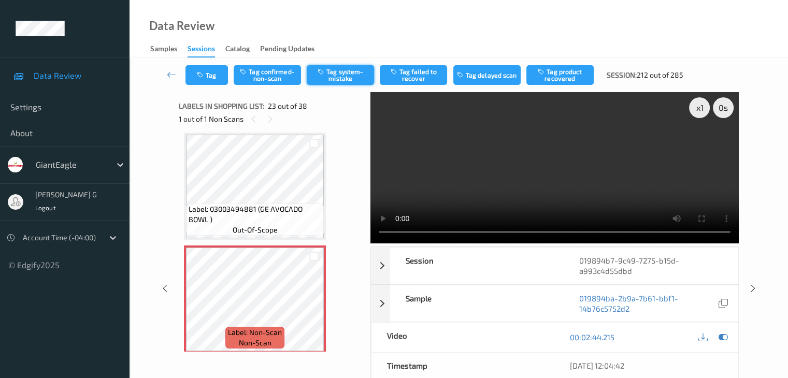
click at [347, 73] on button "Tag system-mistake" at bounding box center [340, 75] width 67 height 20
click at [172, 73] on icon at bounding box center [171, 74] width 9 height 10
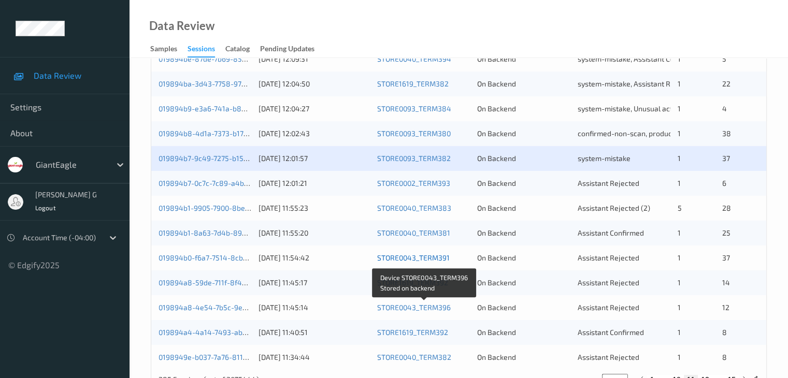
scroll to position [431, 0]
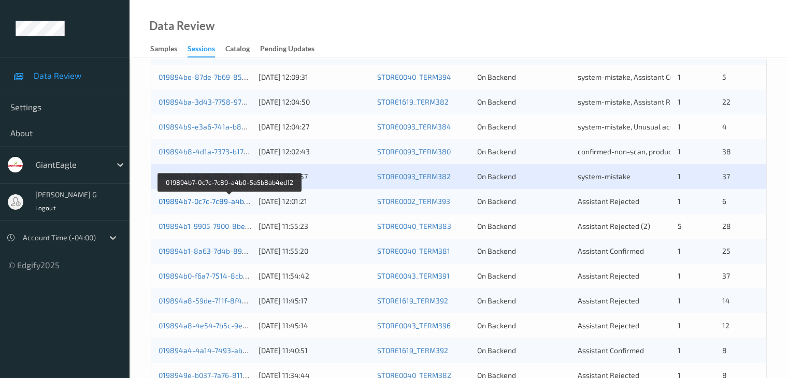
click at [220, 200] on link "019894b7-0c7c-7c89-a4b0-5a5b8ab4ed12" at bounding box center [229, 201] width 142 height 9
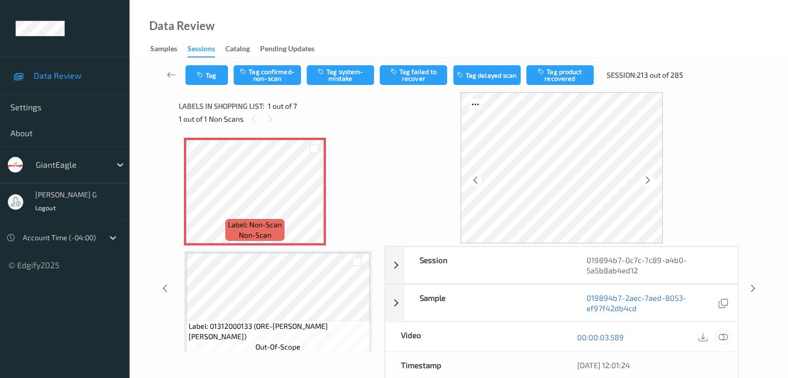
click at [721, 337] on icon at bounding box center [722, 337] width 9 height 9
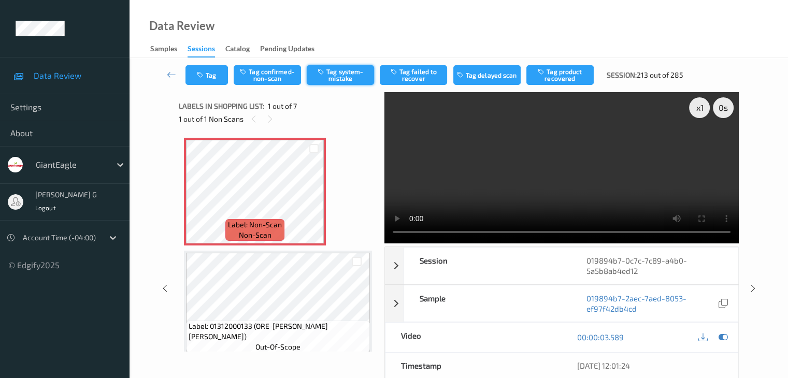
click at [340, 71] on button "Tag system-mistake" at bounding box center [340, 75] width 67 height 20
click at [213, 71] on button "Tag" at bounding box center [206, 75] width 42 height 20
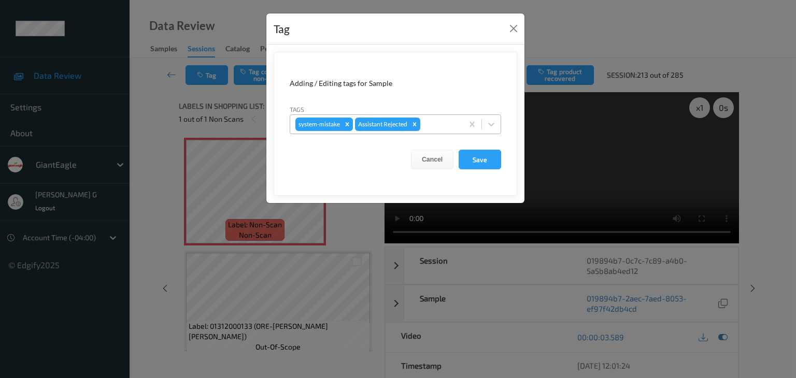
click at [435, 126] on div at bounding box center [439, 124] width 35 height 12
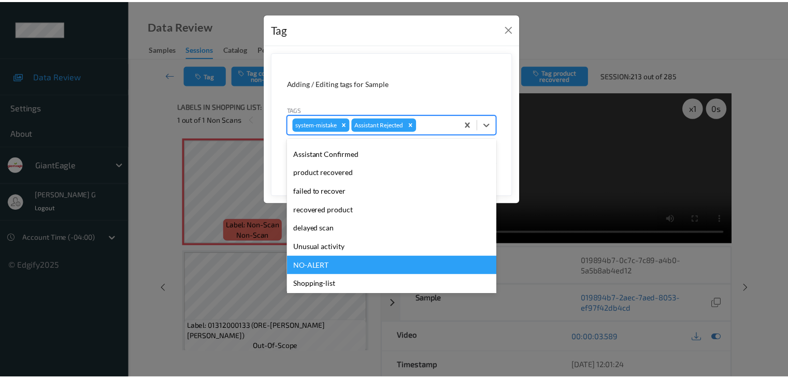
scroll to position [73, 0]
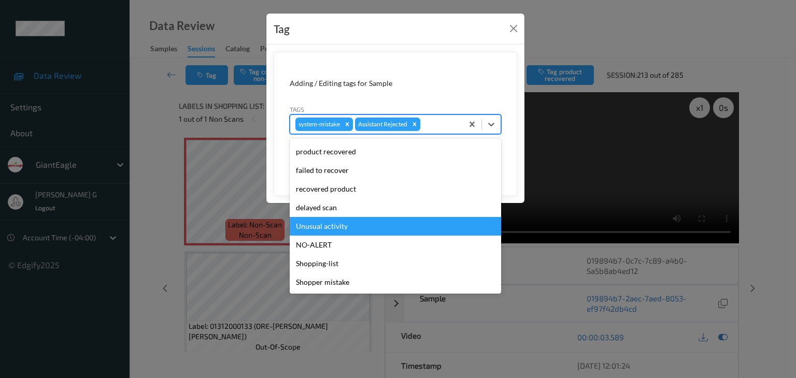
click at [331, 224] on div "Unusual activity" at bounding box center [395, 226] width 211 height 19
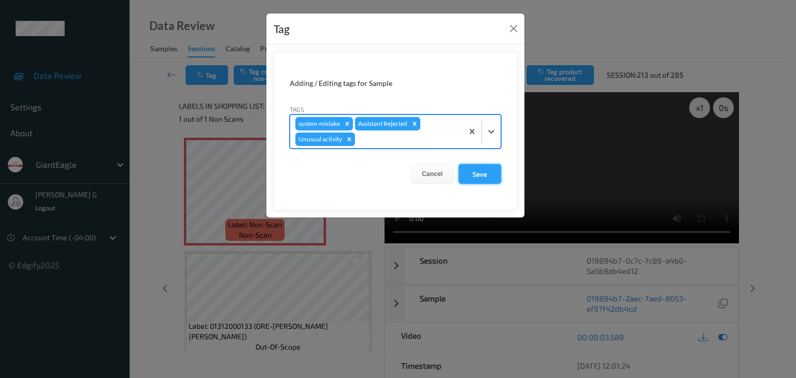
click at [478, 174] on button "Save" at bounding box center [479, 174] width 42 height 20
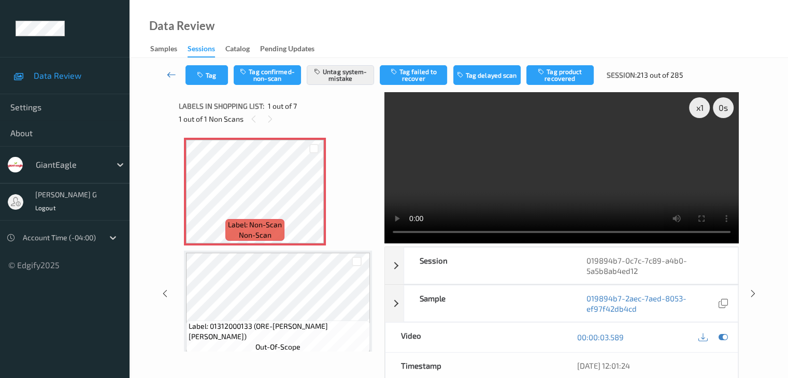
click at [172, 74] on icon at bounding box center [171, 74] width 9 height 10
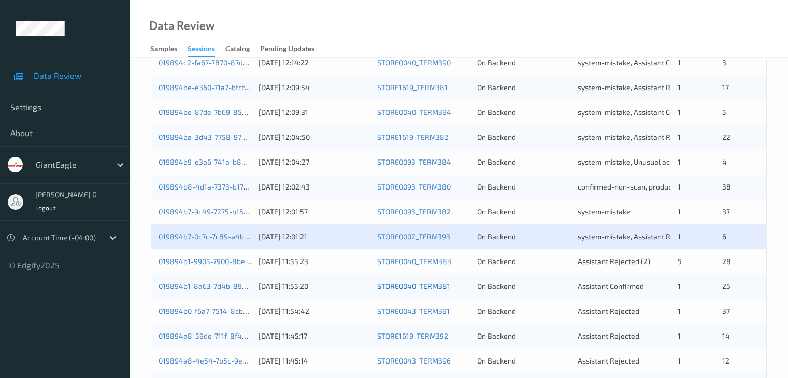
scroll to position [414, 0]
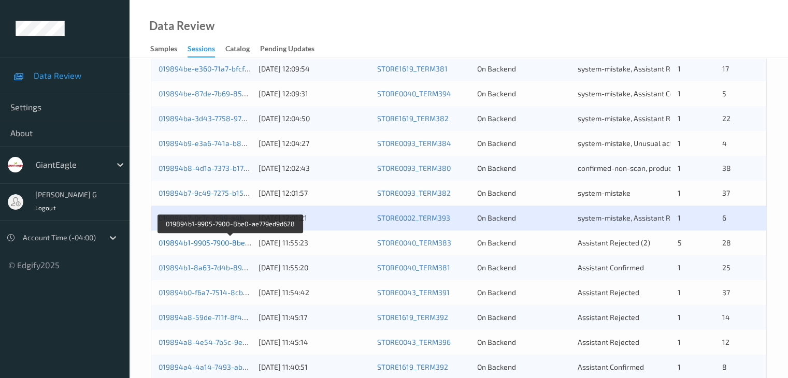
click at [206, 241] on link "019894b1-9905-7900-8be0-ae779ed9d628" at bounding box center [229, 242] width 143 height 9
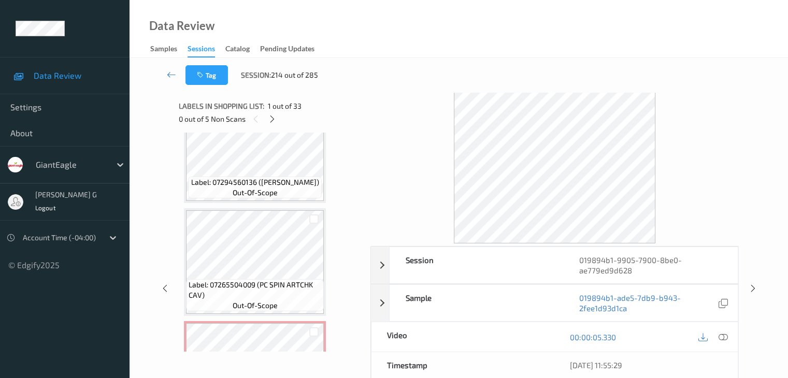
scroll to position [207, 0]
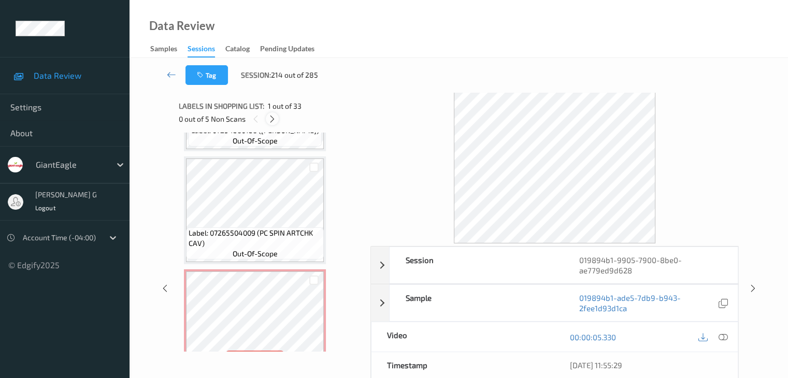
click at [271, 118] on icon at bounding box center [272, 118] width 9 height 9
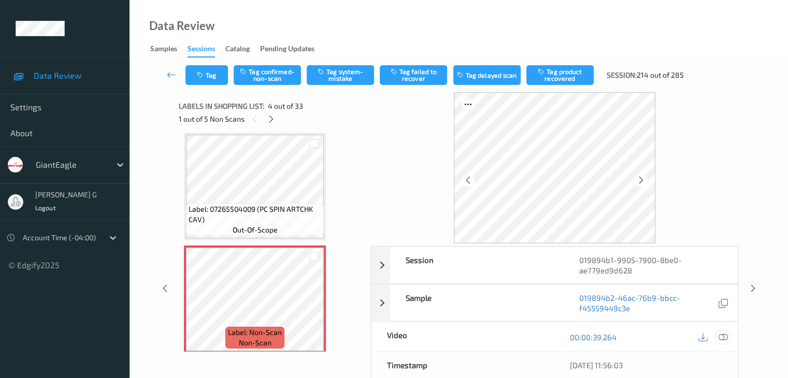
click at [721, 336] on icon at bounding box center [722, 337] width 9 height 9
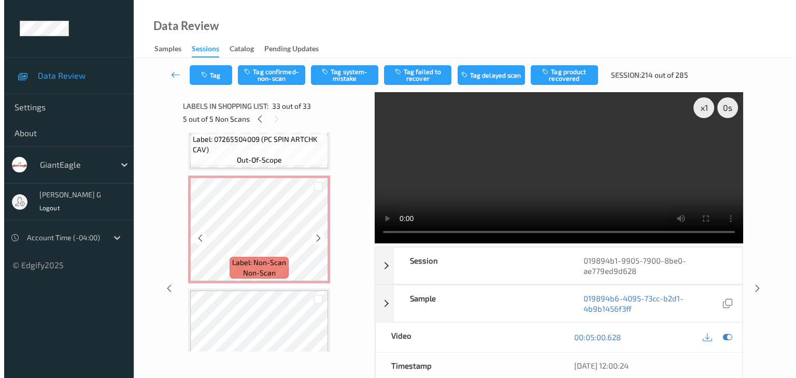
scroll to position [249, 0]
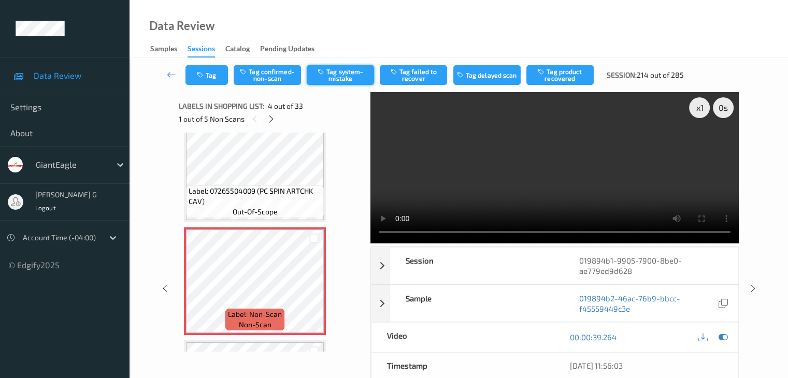
click at [339, 73] on button "Tag system-mistake" at bounding box center [340, 75] width 67 height 20
click at [211, 71] on button "Tag" at bounding box center [206, 75] width 42 height 20
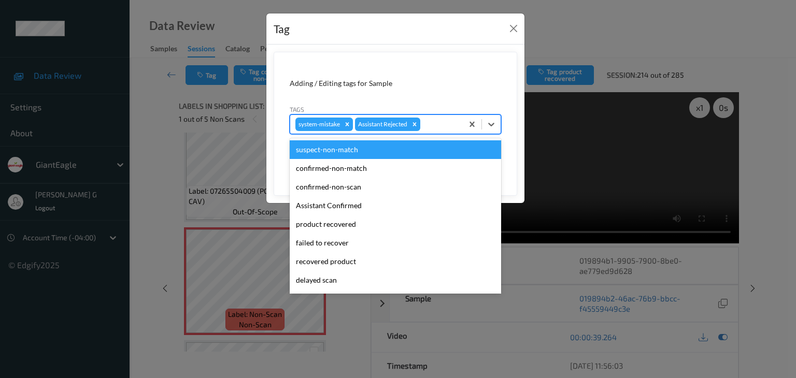
click at [438, 124] on div at bounding box center [439, 124] width 35 height 12
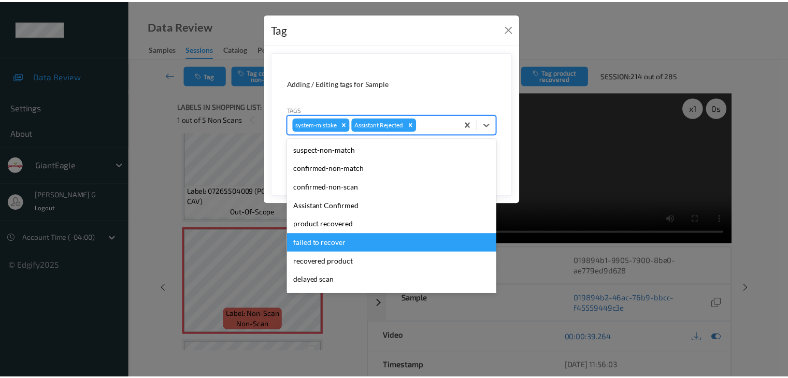
scroll to position [52, 0]
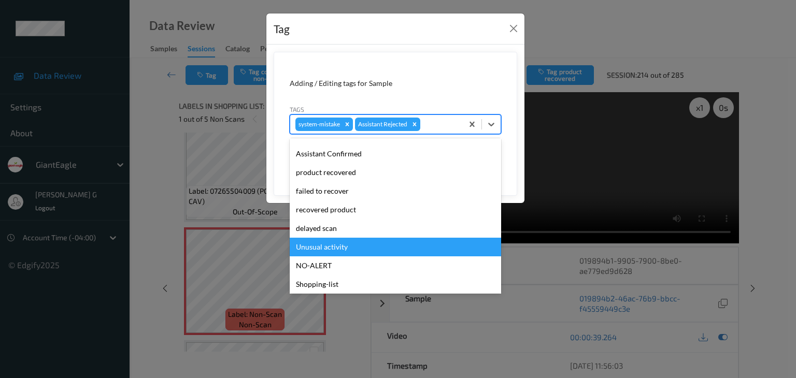
click at [351, 250] on div "Unusual activity" at bounding box center [395, 247] width 211 height 19
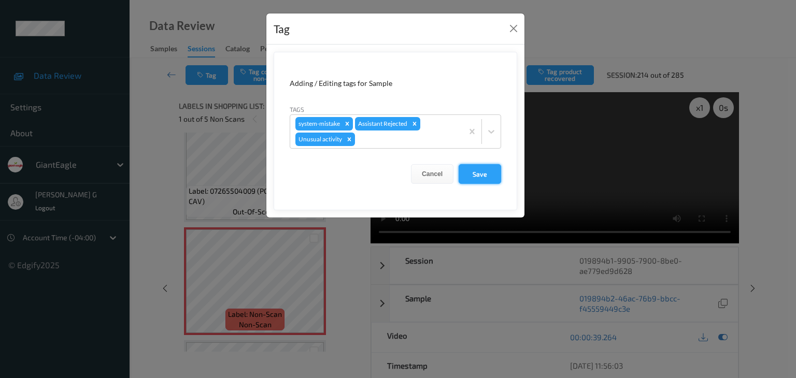
click at [477, 173] on button "Save" at bounding box center [479, 174] width 42 height 20
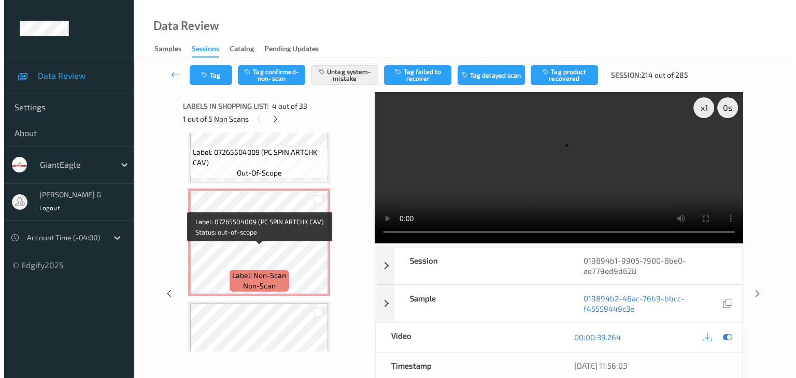
scroll to position [518, 0]
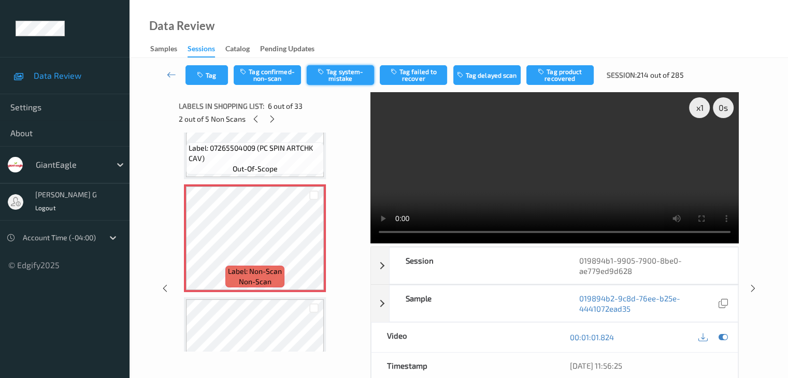
click at [350, 76] on button "Tag system-mistake" at bounding box center [340, 75] width 67 height 20
click at [209, 73] on button "Tag" at bounding box center [206, 75] width 42 height 20
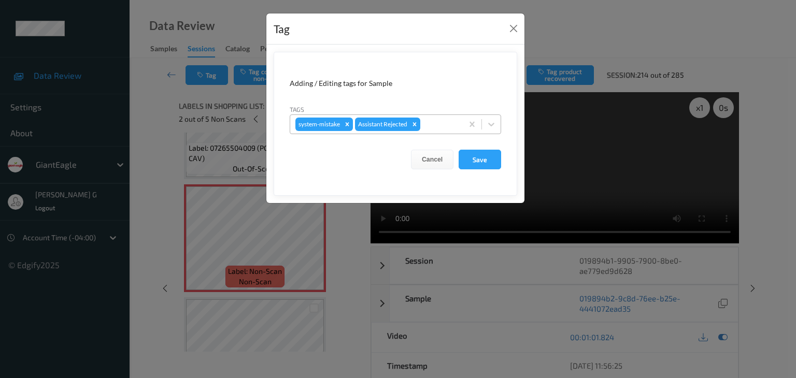
click at [432, 122] on div at bounding box center [439, 124] width 35 height 12
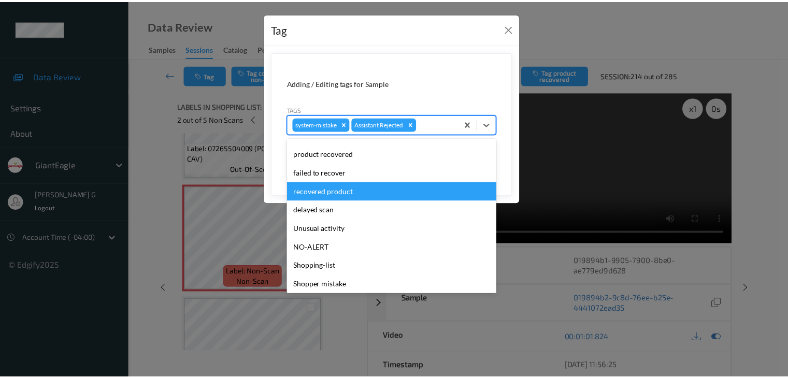
scroll to position [73, 0]
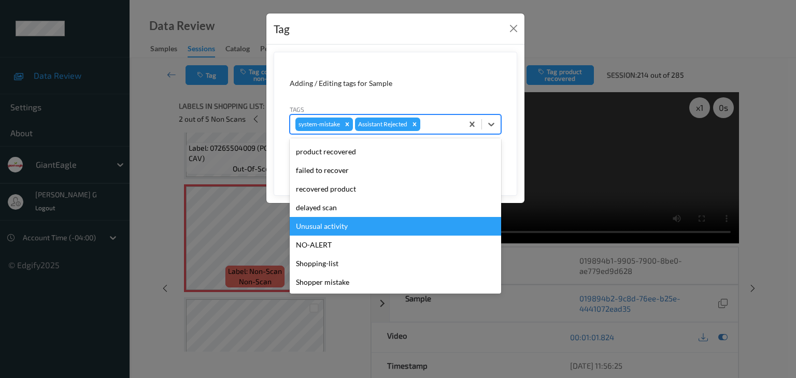
click at [336, 230] on div "Unusual activity" at bounding box center [395, 226] width 211 height 19
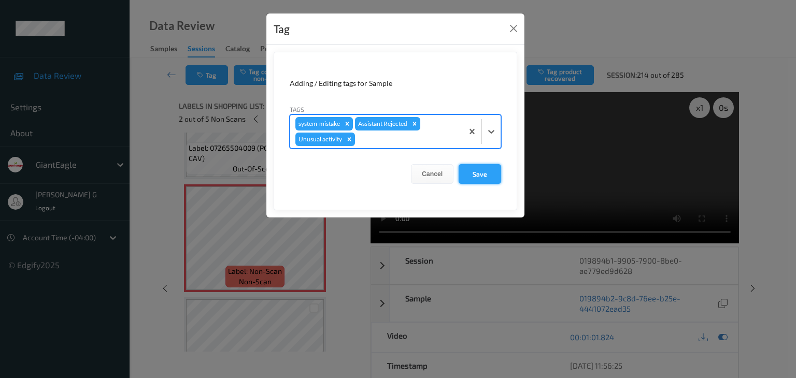
click at [483, 172] on button "Save" at bounding box center [479, 174] width 42 height 20
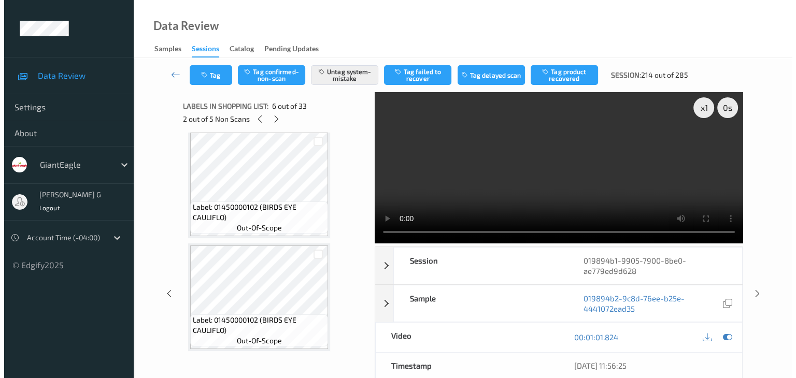
scroll to position [3211, 0]
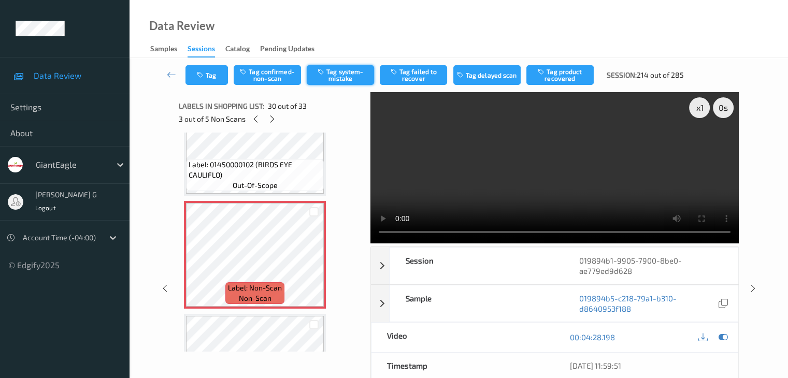
click at [338, 77] on button "Tag system-mistake" at bounding box center [340, 75] width 67 height 20
click at [203, 77] on icon "button" at bounding box center [201, 74] width 9 height 7
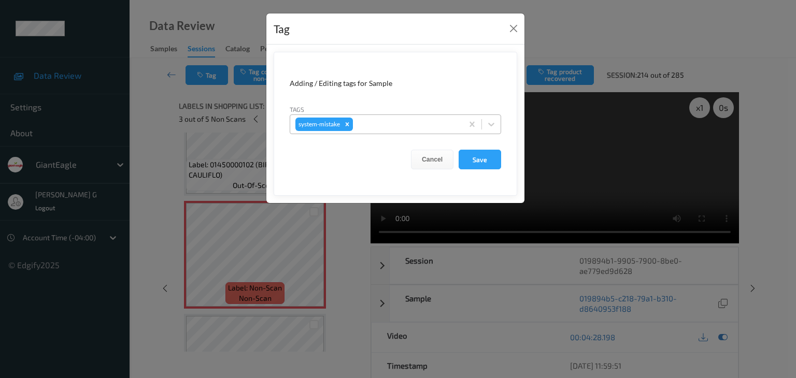
click at [385, 123] on div at bounding box center [406, 124] width 103 height 12
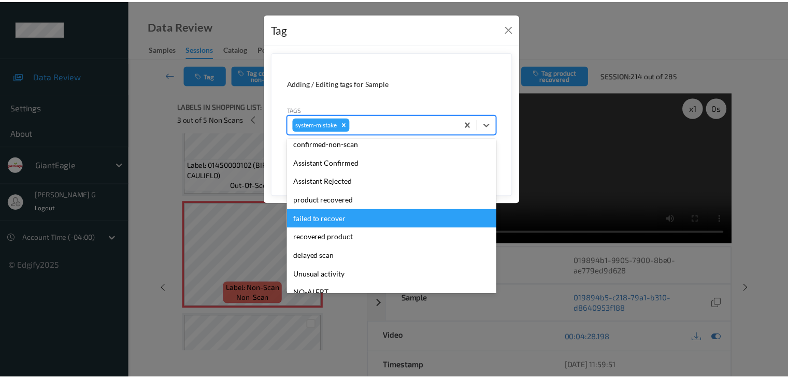
scroll to position [91, 0]
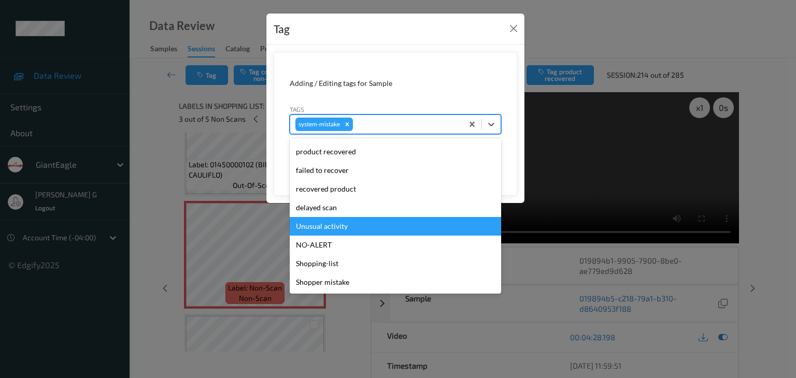
click at [330, 227] on div "Unusual activity" at bounding box center [395, 226] width 211 height 19
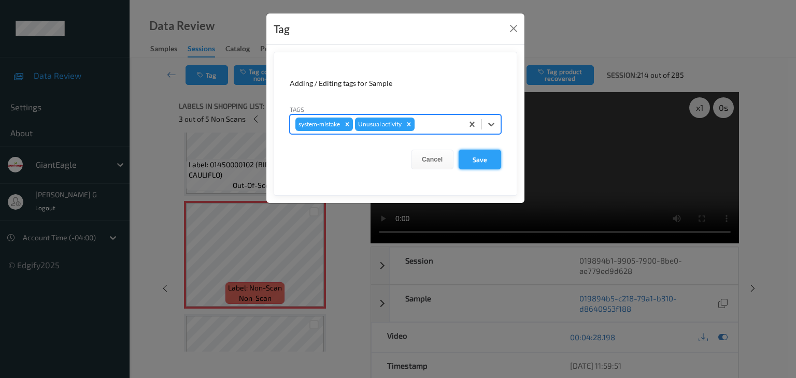
click at [476, 158] on button "Save" at bounding box center [479, 160] width 42 height 20
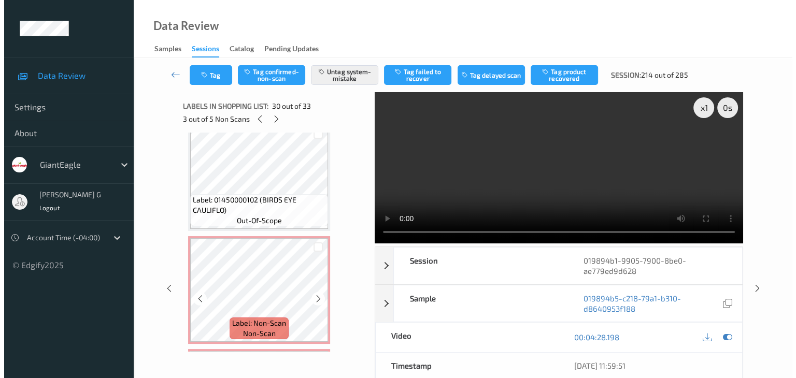
scroll to position [3418, 0]
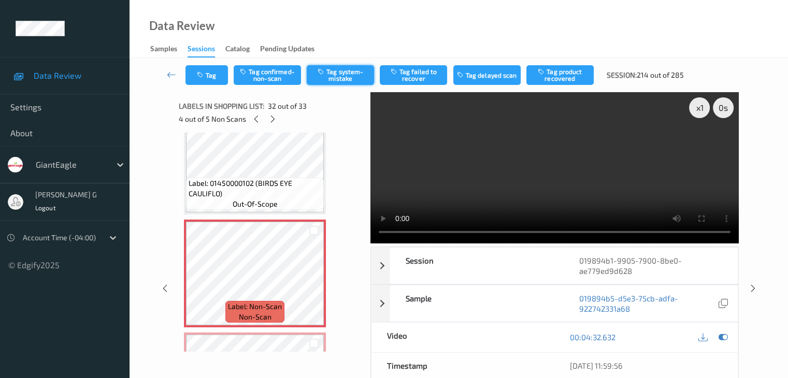
click at [340, 77] on button "Tag system-mistake" at bounding box center [340, 75] width 67 height 20
click at [219, 74] on button "Tag" at bounding box center [206, 75] width 42 height 20
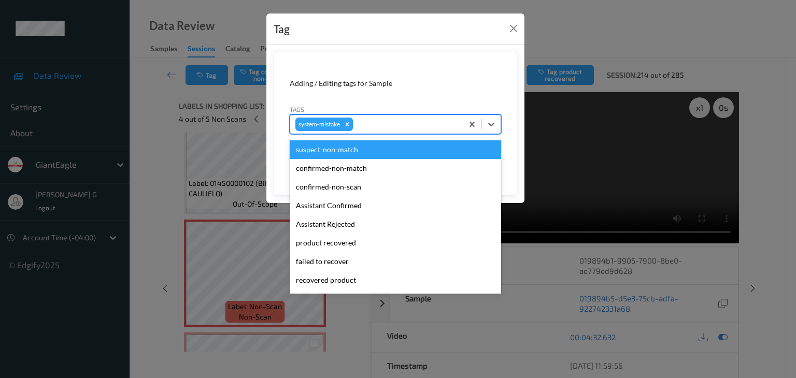
click at [392, 120] on div at bounding box center [406, 124] width 103 height 12
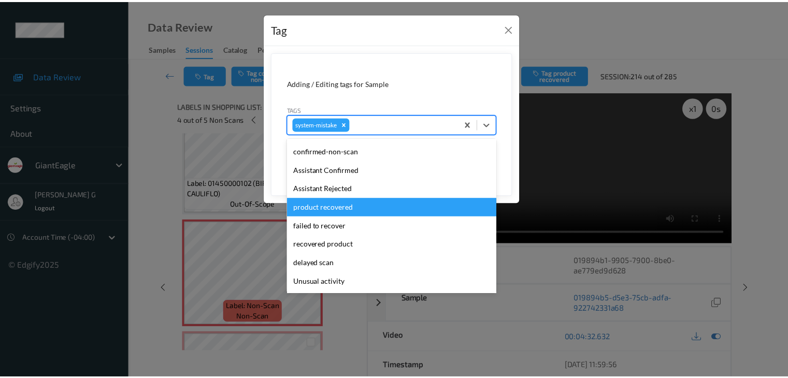
scroll to position [91, 0]
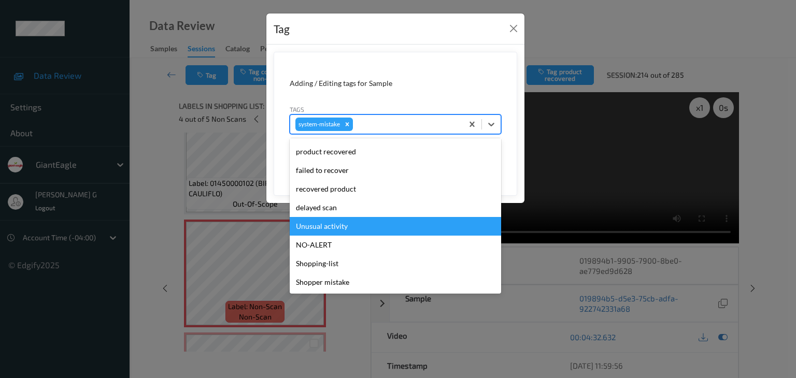
click at [334, 224] on div "Unusual activity" at bounding box center [395, 226] width 211 height 19
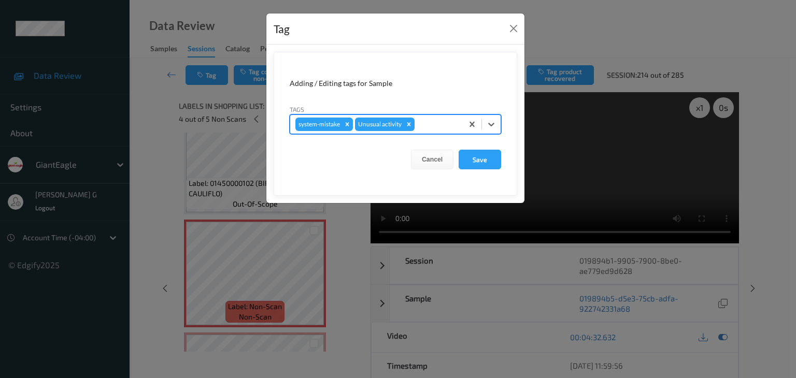
drag, startPoint x: 481, startPoint y: 159, endPoint x: 453, endPoint y: 159, distance: 27.5
click at [481, 159] on button "Save" at bounding box center [479, 160] width 42 height 20
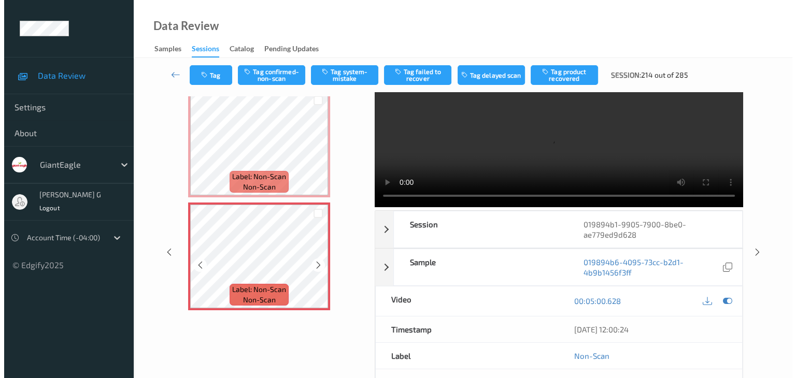
scroll to position [52, 0]
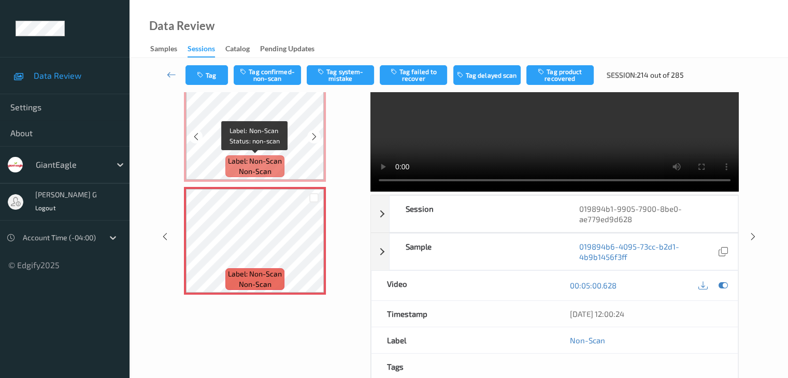
click at [272, 156] on span "Label: Non-Scan" at bounding box center [255, 161] width 54 height 10
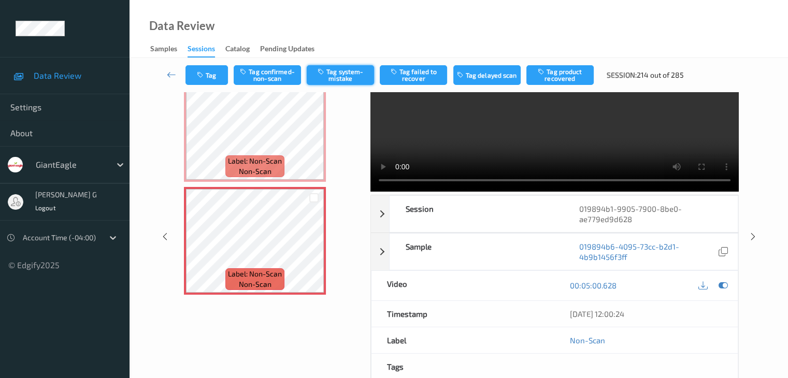
click at [337, 74] on button "Tag system-mistake" at bounding box center [340, 75] width 67 height 20
click at [218, 71] on button "Tag" at bounding box center [206, 75] width 42 height 20
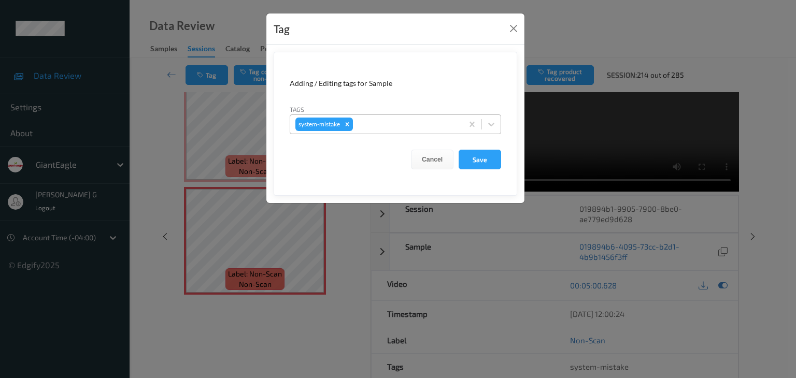
click at [389, 124] on div at bounding box center [406, 124] width 103 height 12
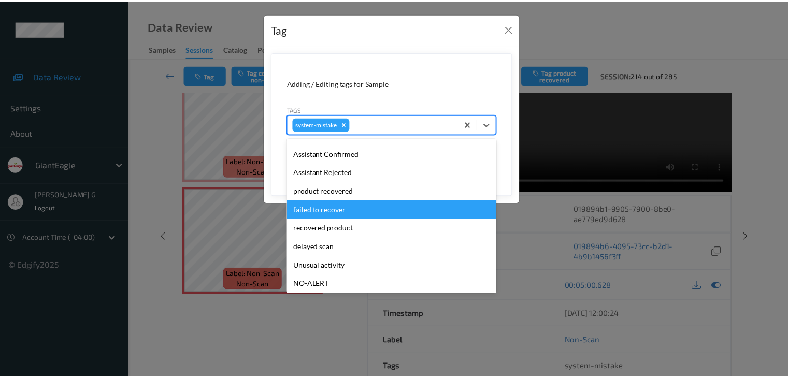
scroll to position [91, 0]
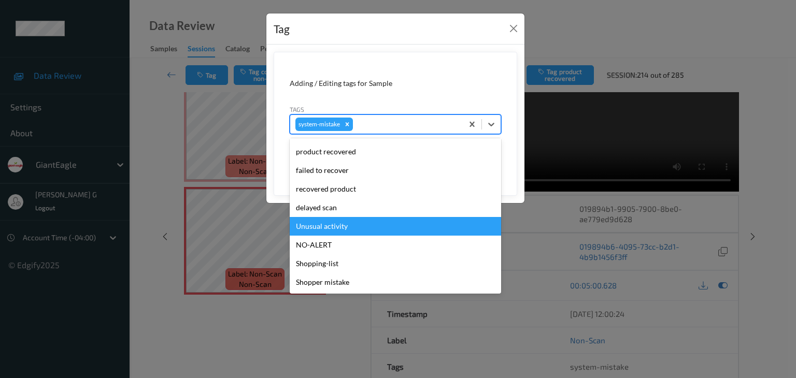
click at [330, 225] on div "Unusual activity" at bounding box center [395, 226] width 211 height 19
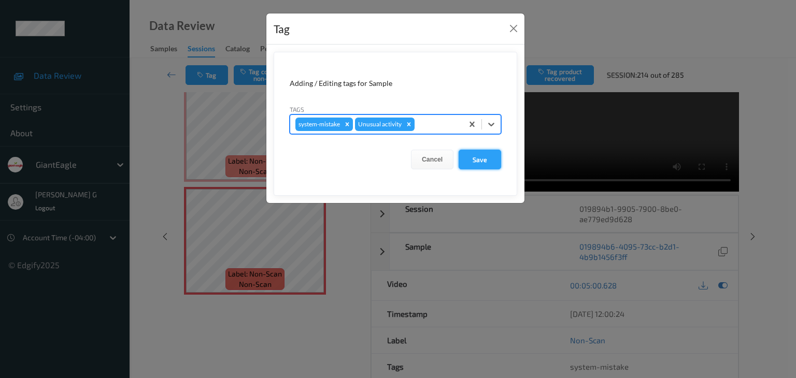
click at [490, 159] on button "Save" at bounding box center [479, 160] width 42 height 20
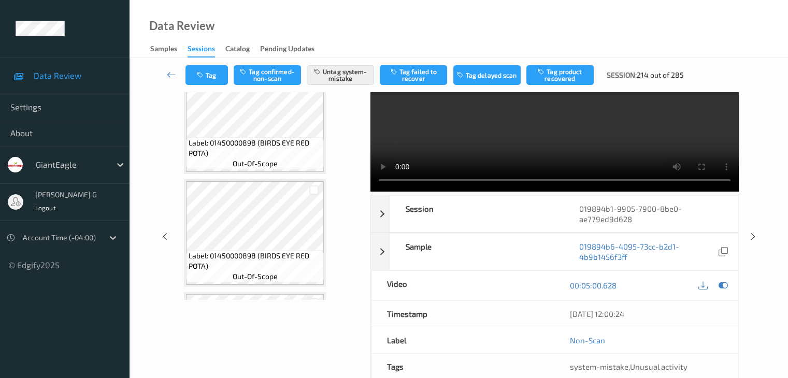
scroll to position [2373, 0]
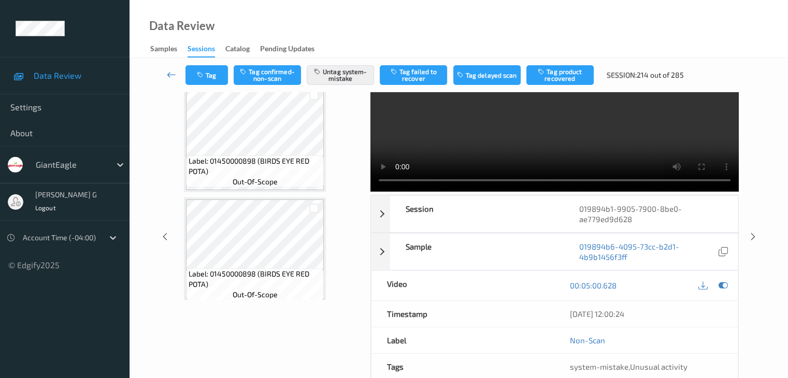
click at [172, 72] on icon at bounding box center [171, 74] width 9 height 10
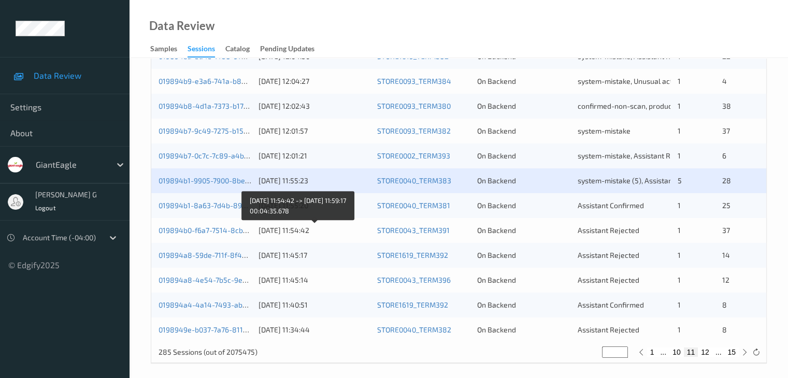
scroll to position [483, 0]
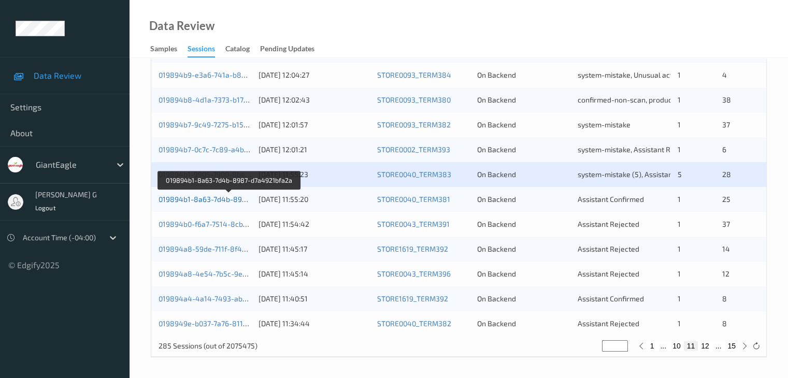
click at [200, 199] on link "019894b1-8a63-7d4b-8987-d7a4921bfa2a" at bounding box center [229, 199] width 142 height 9
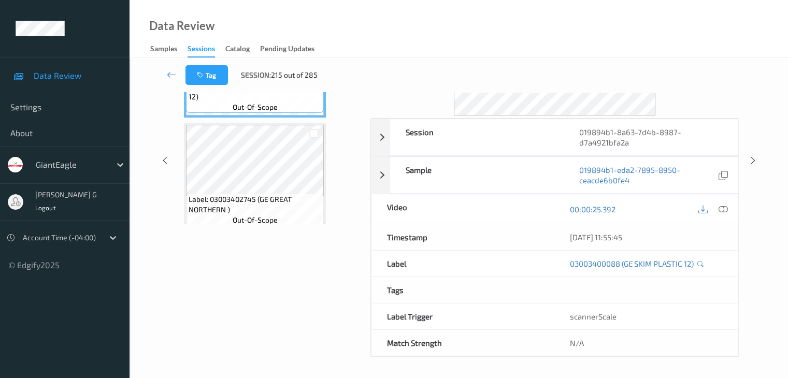
scroll to position [126, 0]
click at [172, 75] on icon at bounding box center [171, 74] width 9 height 10
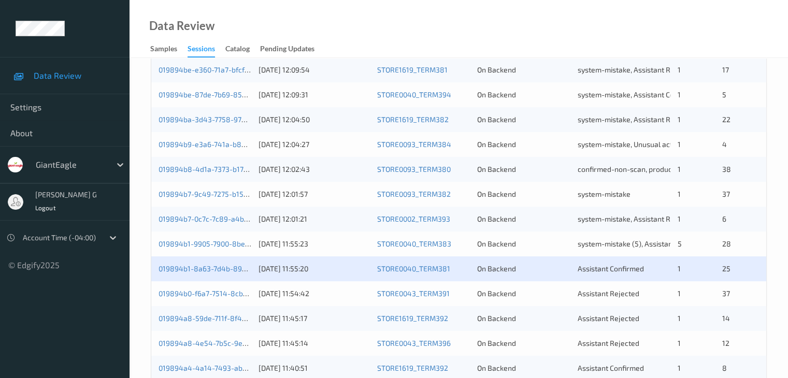
scroll to position [414, 0]
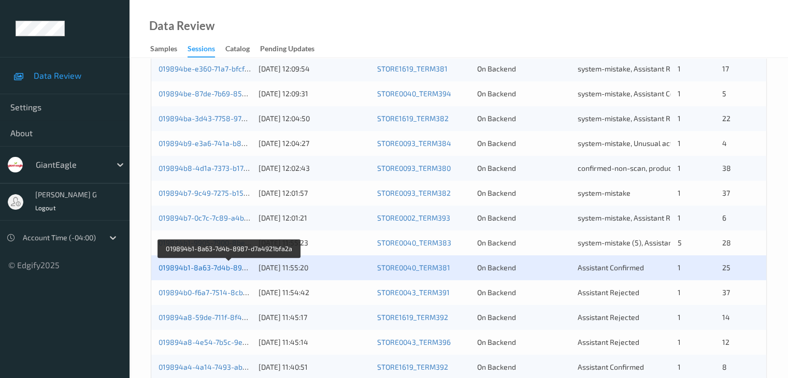
click at [195, 267] on link "019894b1-8a63-7d4b-8987-d7a4921bfa2a" at bounding box center [229, 267] width 142 height 9
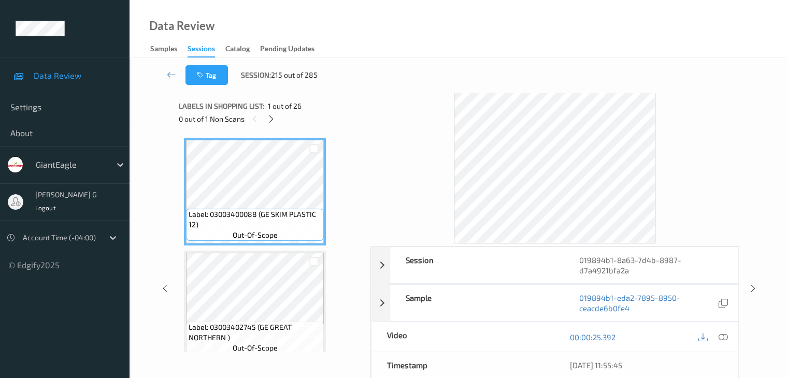
scroll to position [52, 0]
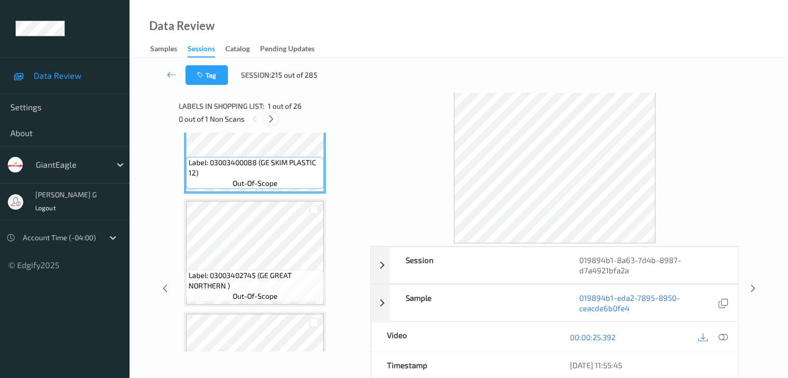
drag, startPoint x: 271, startPoint y: 117, endPoint x: 278, endPoint y: 131, distance: 15.8
click at [271, 117] on icon at bounding box center [271, 118] width 9 height 9
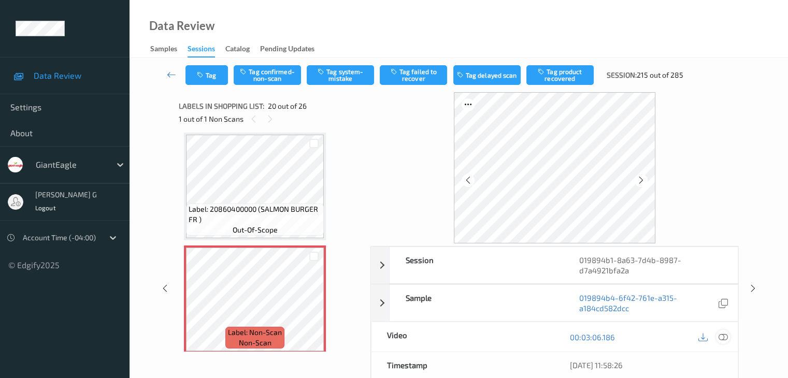
click at [725, 336] on icon at bounding box center [722, 337] width 9 height 9
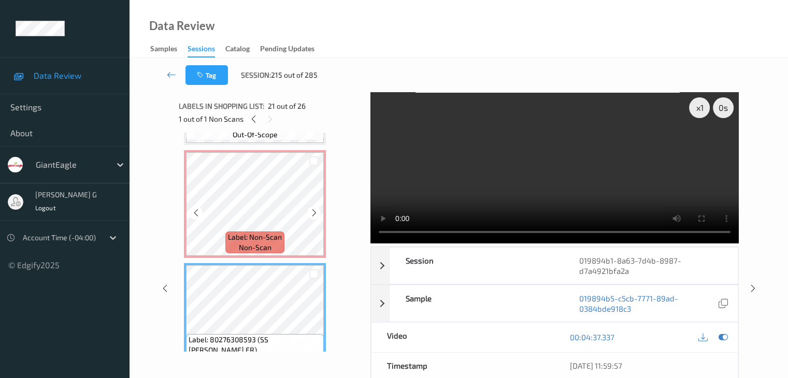
scroll to position [1997, 0]
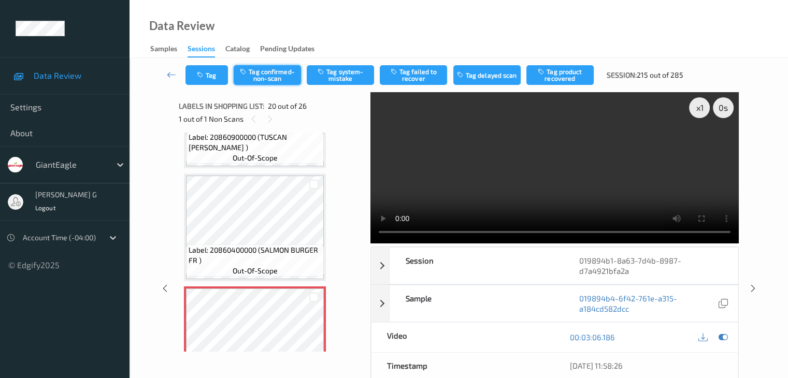
click at [282, 74] on button "Tag confirmed-non-scan" at bounding box center [267, 75] width 67 height 20
click at [555, 77] on button "Tag product recovered" at bounding box center [559, 75] width 67 height 20
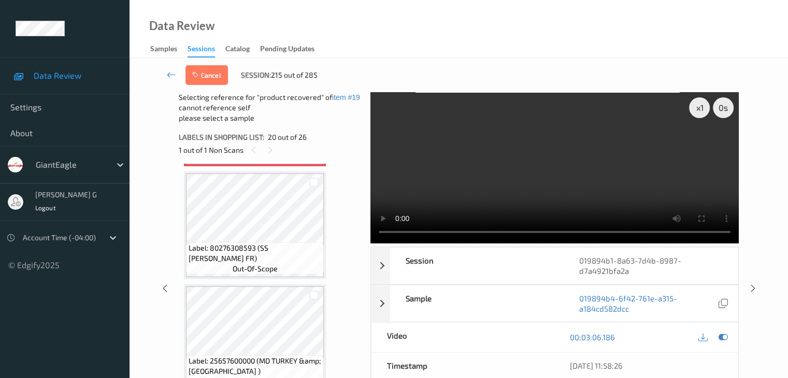
scroll to position [2204, 0]
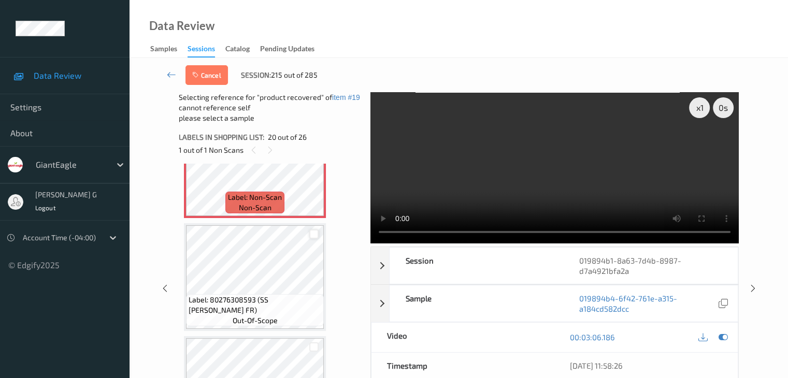
click at [315, 233] on div at bounding box center [314, 234] width 10 height 10
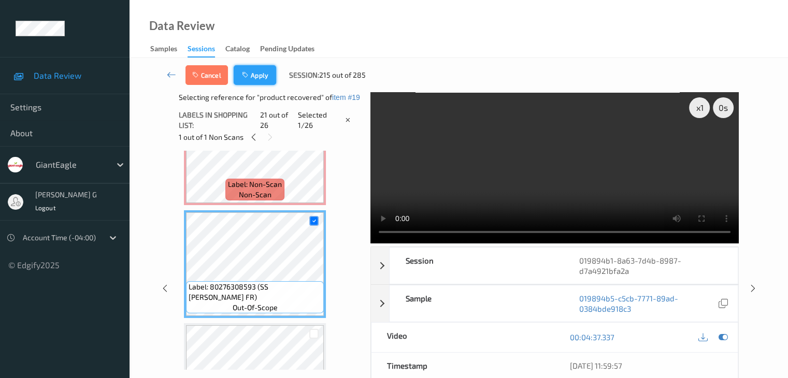
click at [258, 76] on button "Apply" at bounding box center [255, 75] width 42 height 20
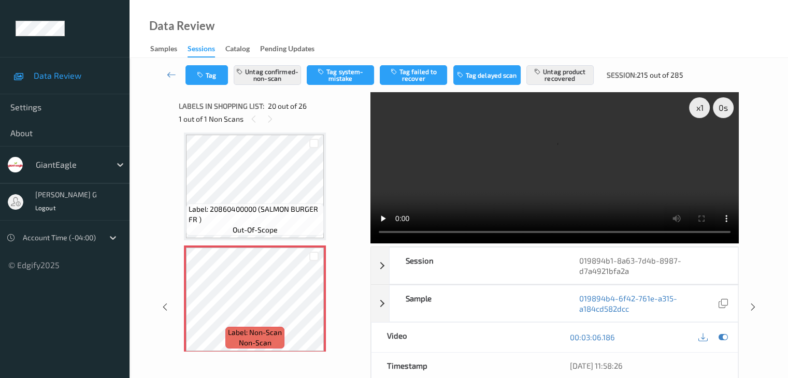
scroll to position [1986, 0]
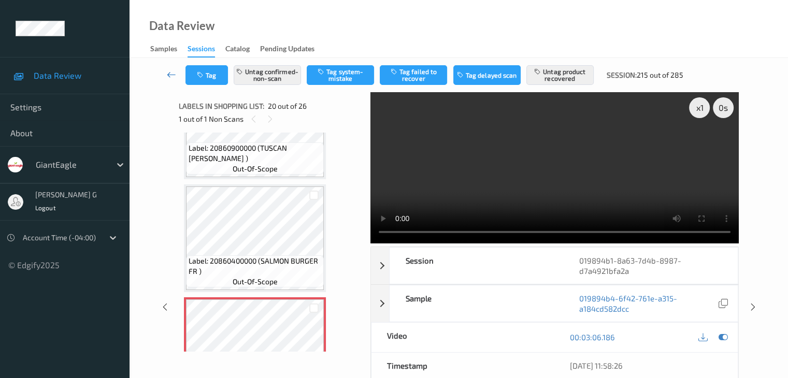
click at [171, 73] on icon at bounding box center [171, 74] width 9 height 10
